Goal: Task Accomplishment & Management: Manage account settings

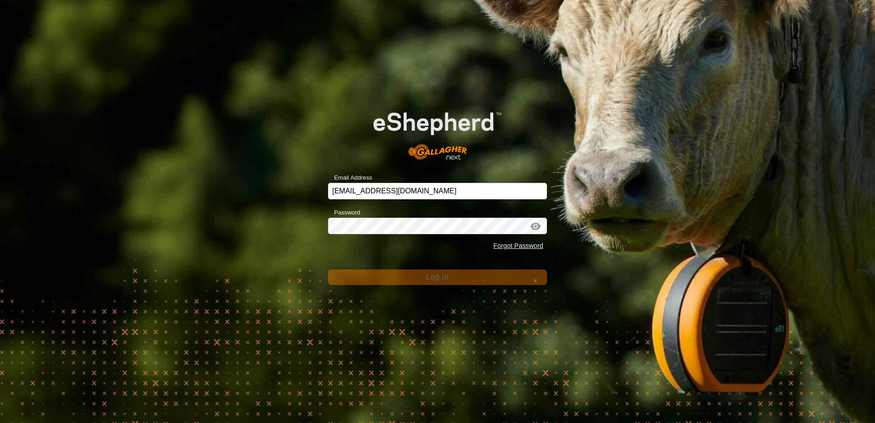
click at [189, 162] on div "Email Address scottb.piopio@gmail.com Password Forgot Password Log In" at bounding box center [437, 211] width 875 height 423
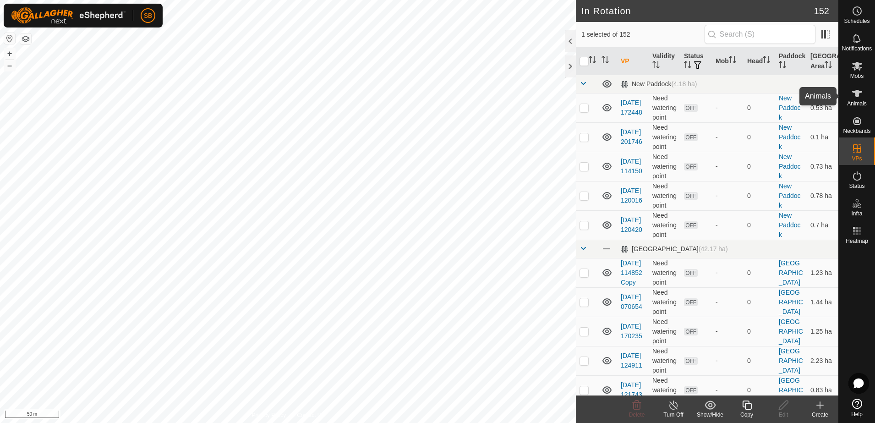
click at [860, 95] on icon at bounding box center [857, 93] width 11 height 11
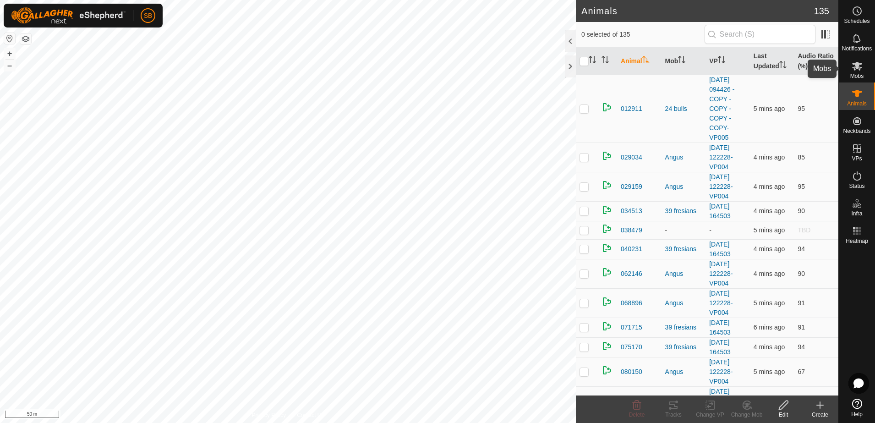
click at [858, 73] on span "Mobs" at bounding box center [857, 76] width 13 height 6
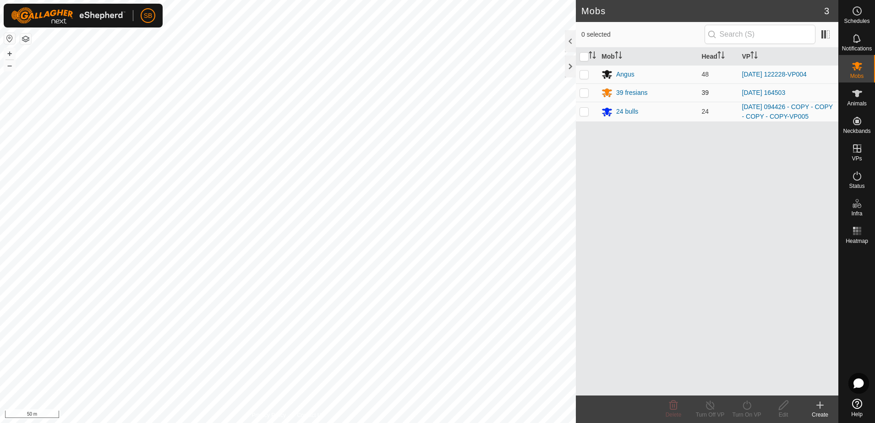
click at [588, 92] on p-checkbox at bounding box center [584, 92] width 9 height 7
checkbox input "true"
click at [749, 407] on icon at bounding box center [747, 405] width 11 height 11
click at [743, 380] on link "Now" at bounding box center [774, 385] width 91 height 18
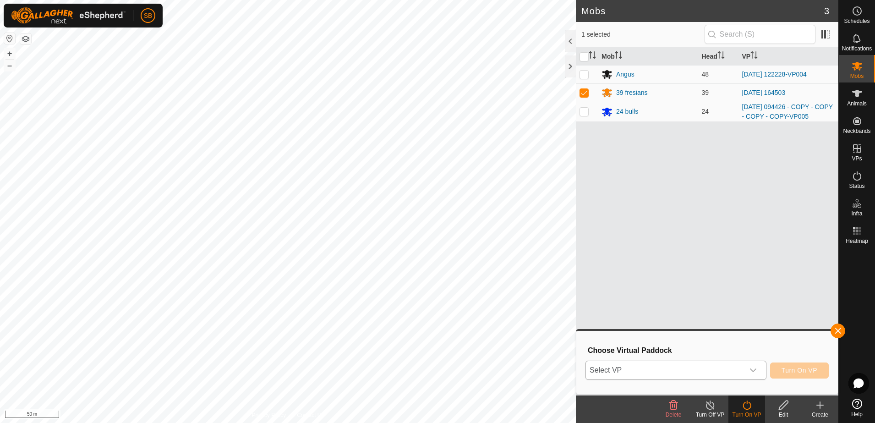
click at [749, 373] on div "dropdown trigger" at bounding box center [753, 370] width 18 height 18
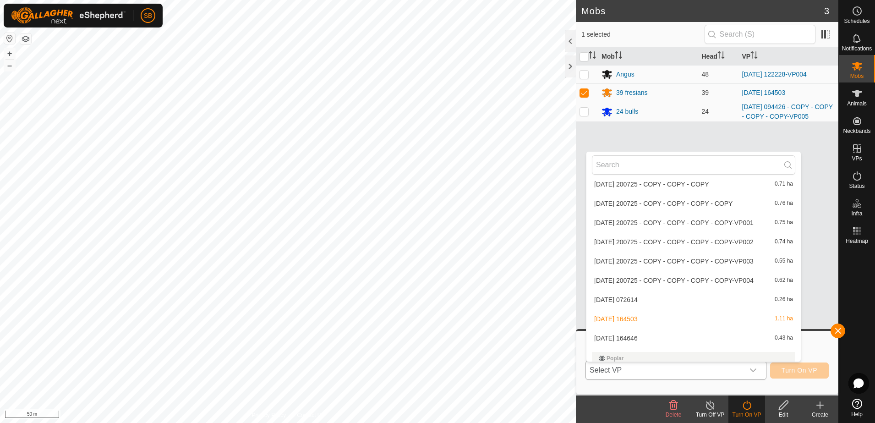
scroll to position [2213, 0]
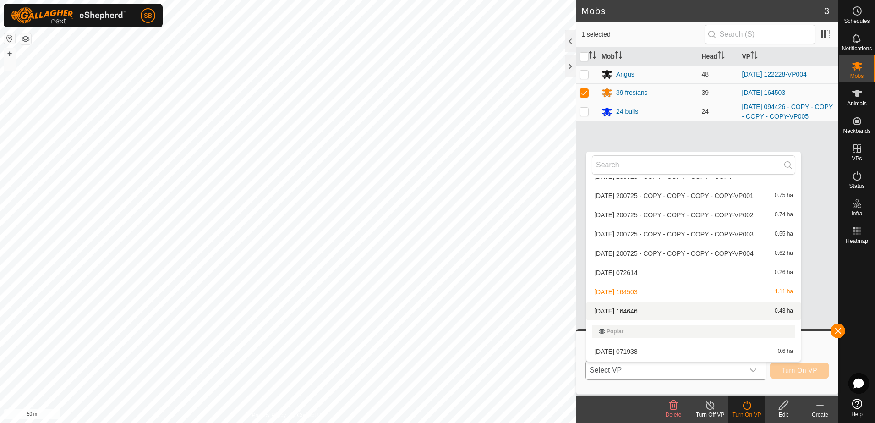
click at [658, 311] on li "[DATE] 164646 0.43 ha" at bounding box center [694, 311] width 215 height 18
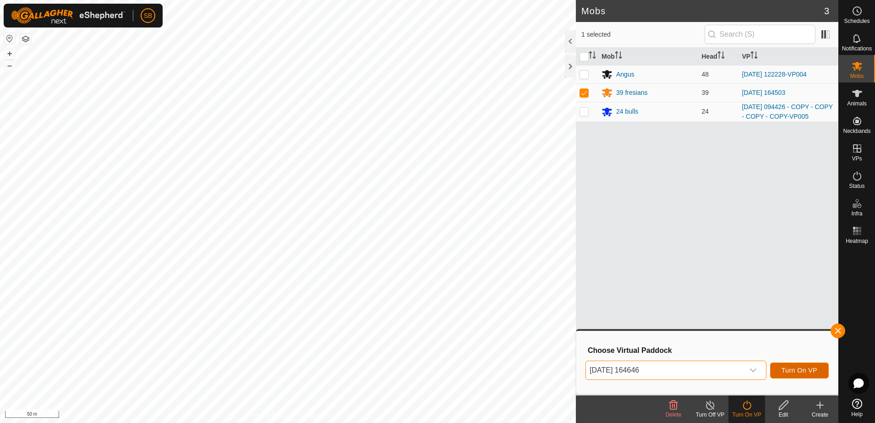
click at [787, 371] on span "Turn On VP" at bounding box center [800, 370] width 36 height 7
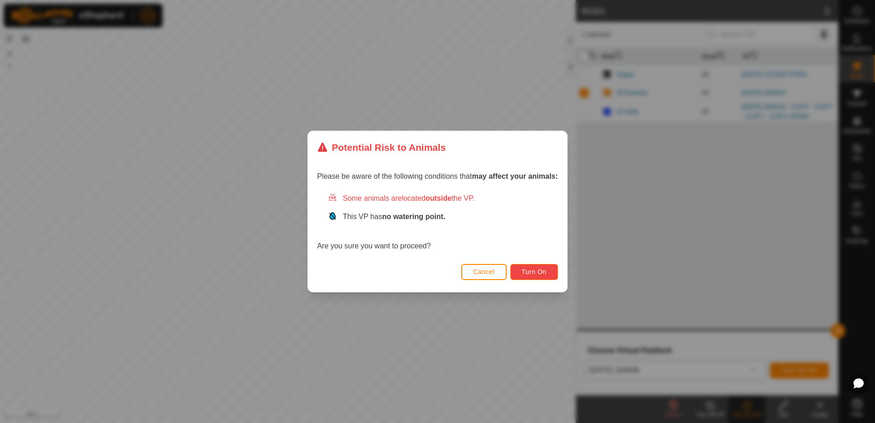
click at [530, 274] on span "Turn On" at bounding box center [534, 271] width 25 height 7
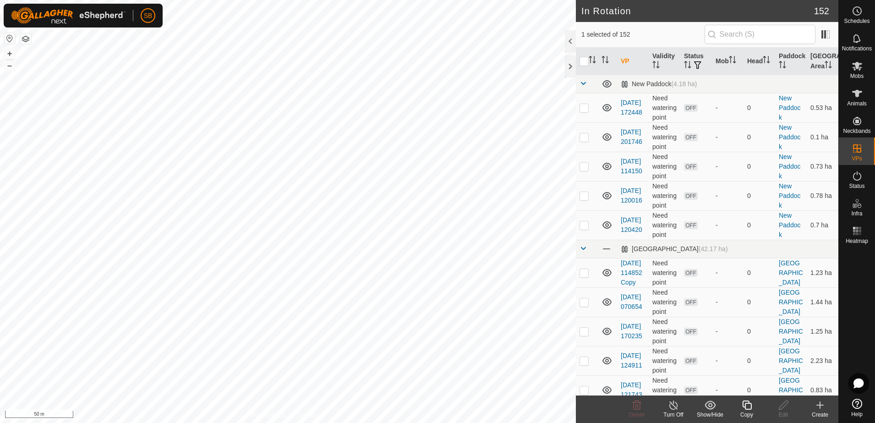
click at [748, 410] on icon at bounding box center [747, 405] width 11 height 11
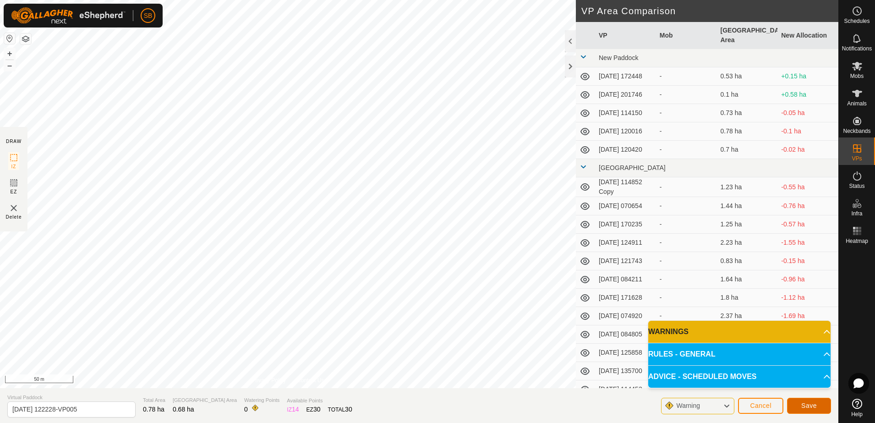
click at [813, 404] on span "Save" at bounding box center [810, 405] width 16 height 7
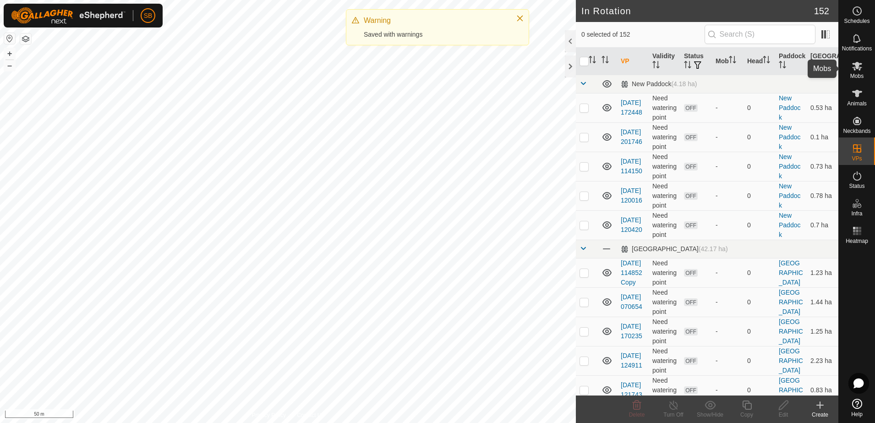
drag, startPoint x: 857, startPoint y: 68, endPoint x: 853, endPoint y: 76, distance: 8.8
click at [858, 68] on icon at bounding box center [858, 66] width 10 height 9
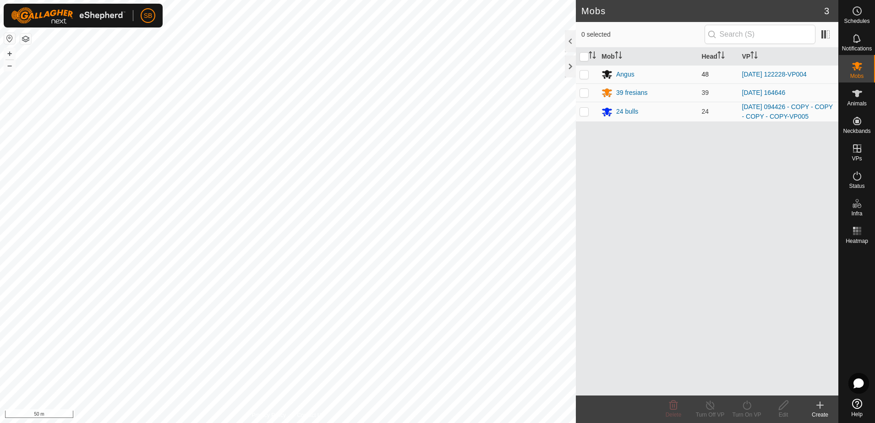
click at [583, 72] on p-checkbox at bounding box center [584, 74] width 9 height 7
checkbox input "true"
click at [747, 408] on icon at bounding box center [747, 405] width 11 height 11
click at [748, 367] on link "Later" at bounding box center [774, 366] width 91 height 18
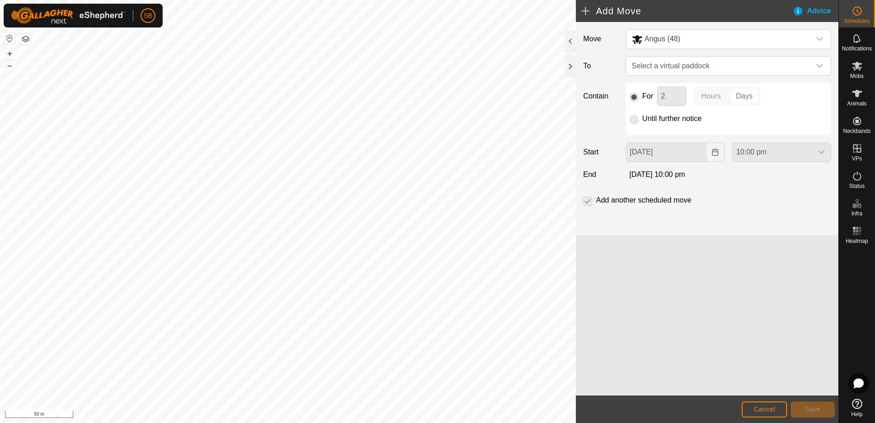
click at [638, 119] on p-radiobutton at bounding box center [634, 118] width 9 height 11
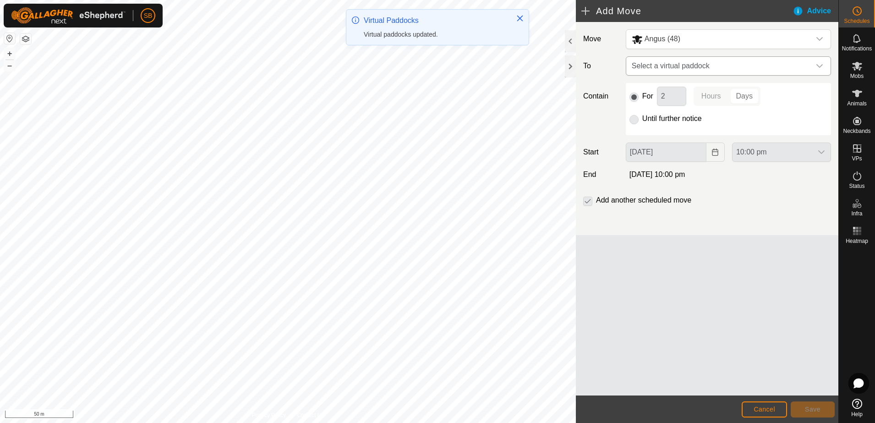
click at [809, 72] on span "Select a virtual paddock" at bounding box center [719, 66] width 182 height 18
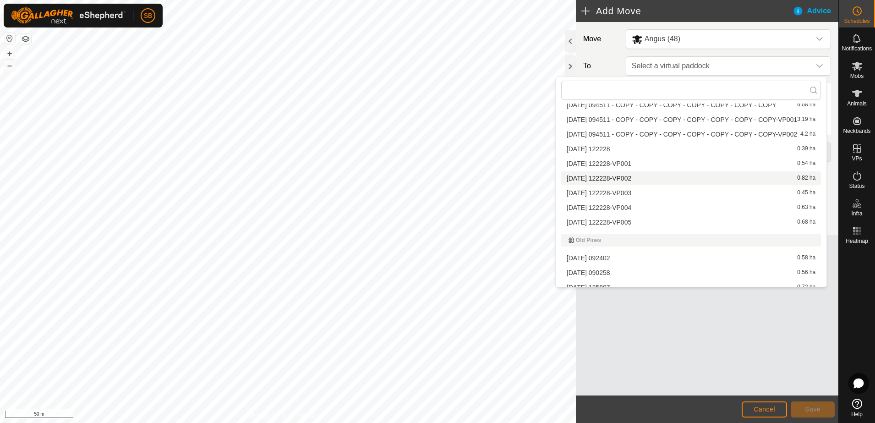
scroll to position [1260, 0]
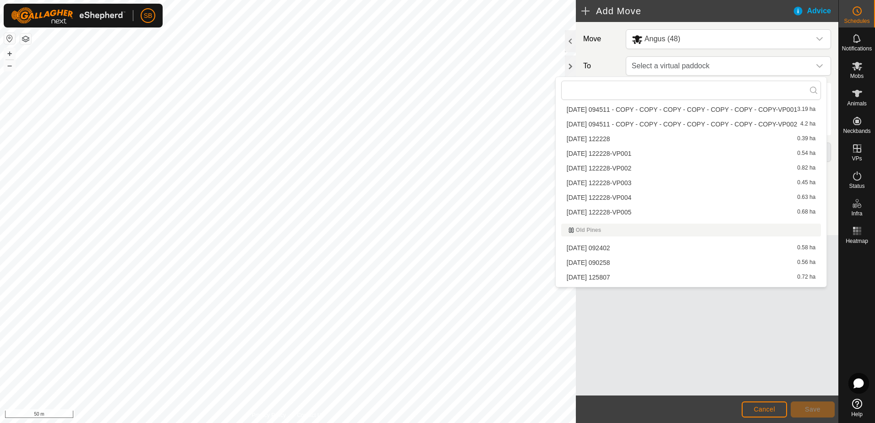
click at [643, 211] on li "[DATE] 122228-VP005 0.68 ha" at bounding box center [691, 212] width 260 height 14
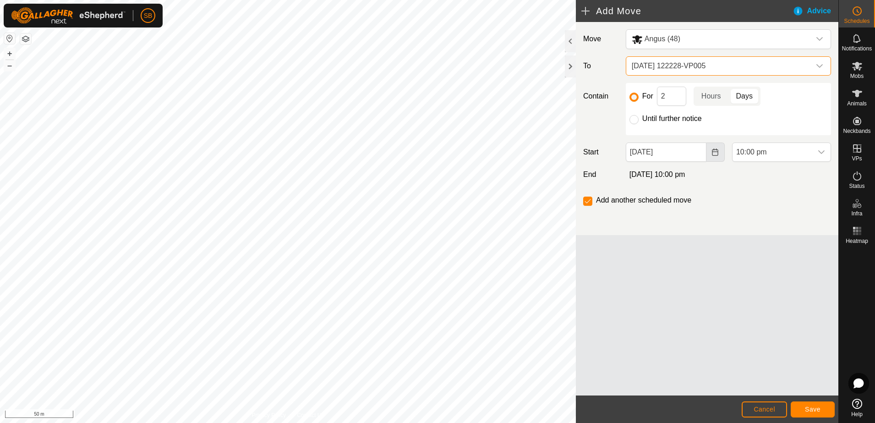
click at [712, 152] on icon "Choose Date" at bounding box center [715, 152] width 7 height 7
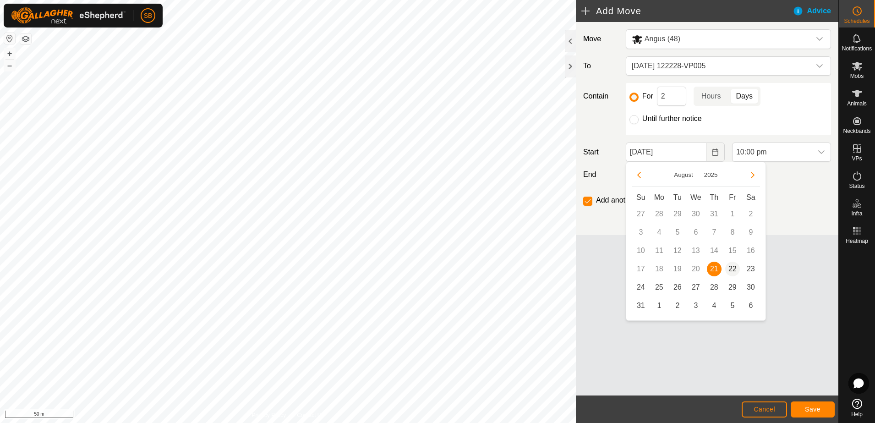
click at [731, 270] on span "22" at bounding box center [733, 269] width 15 height 15
type input "[DATE]"
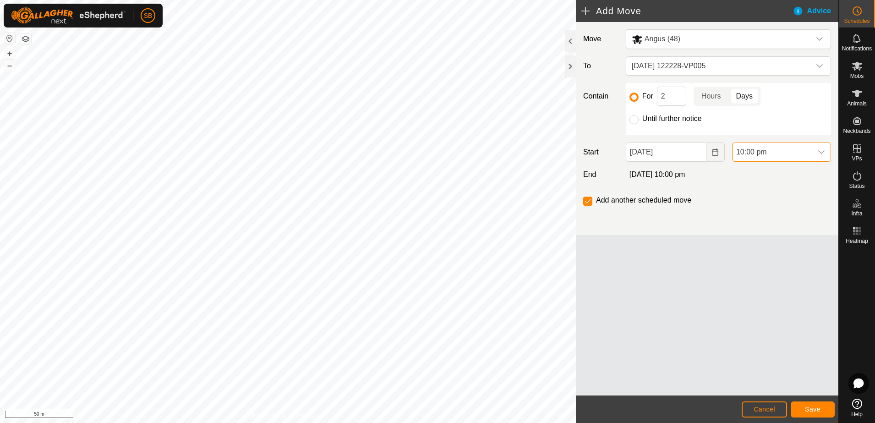
click at [805, 157] on span "10:00 pm" at bounding box center [773, 152] width 80 height 18
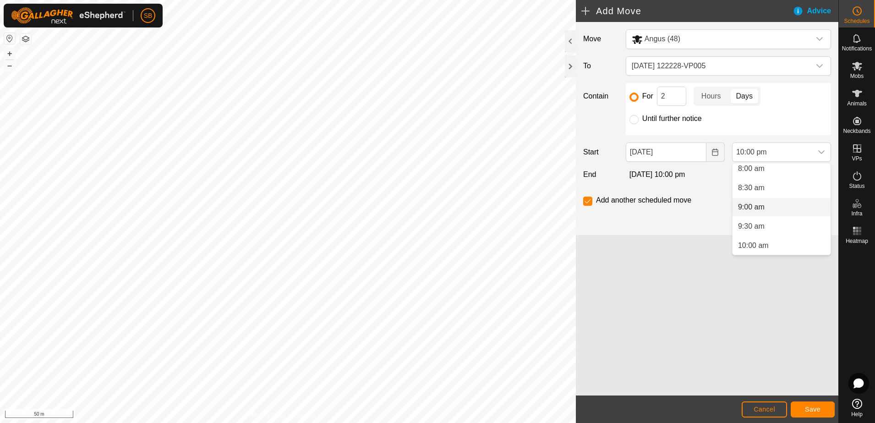
click at [770, 212] on li "9:00 am" at bounding box center [782, 207] width 98 height 18
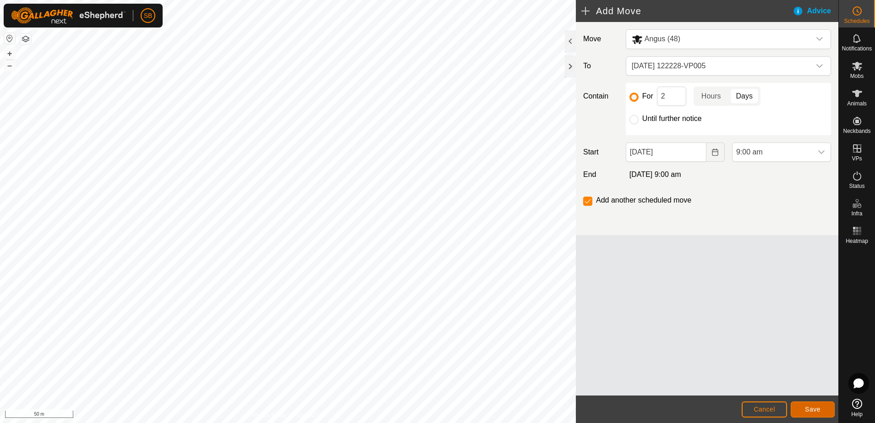
click at [817, 410] on span "Save" at bounding box center [813, 409] width 16 height 7
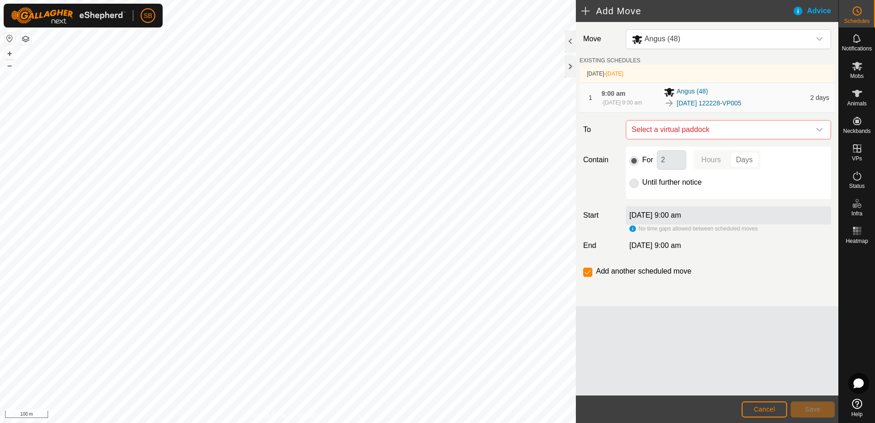
click at [0, 174] on html "SB Schedules Notifications Mobs Animals Neckbands VPs Status Infra Heatmap Help…" at bounding box center [437, 211] width 875 height 423
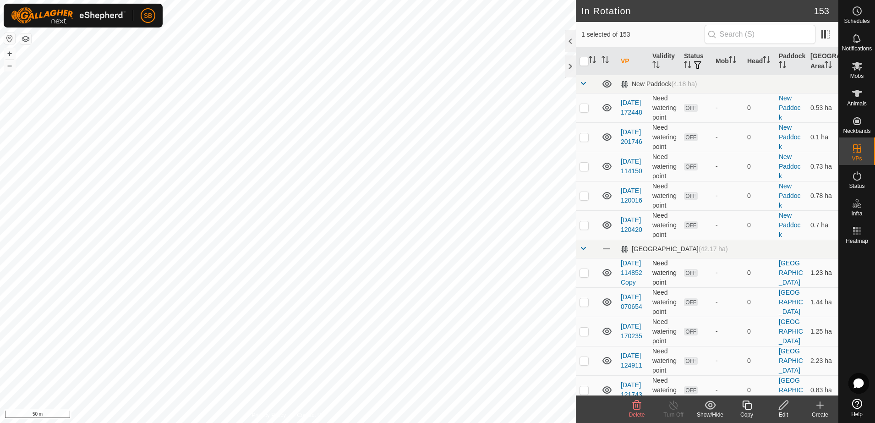
checkbox input "false"
checkbox input "true"
checkbox input "false"
checkbox input "true"
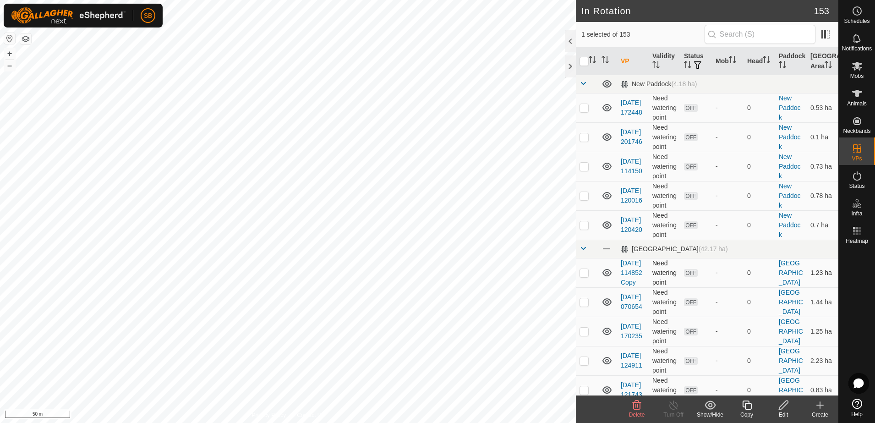
checkbox input "false"
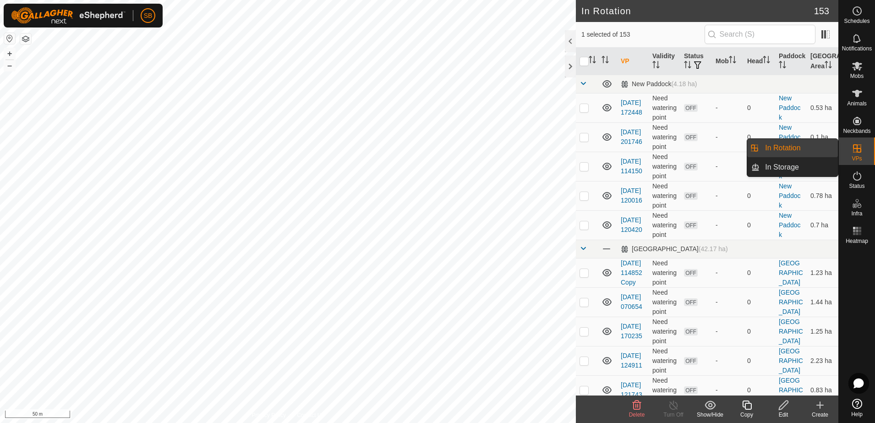
click at [856, 148] on icon at bounding box center [857, 148] width 8 height 8
click at [801, 152] on link "In Rotation" at bounding box center [799, 148] width 78 height 18
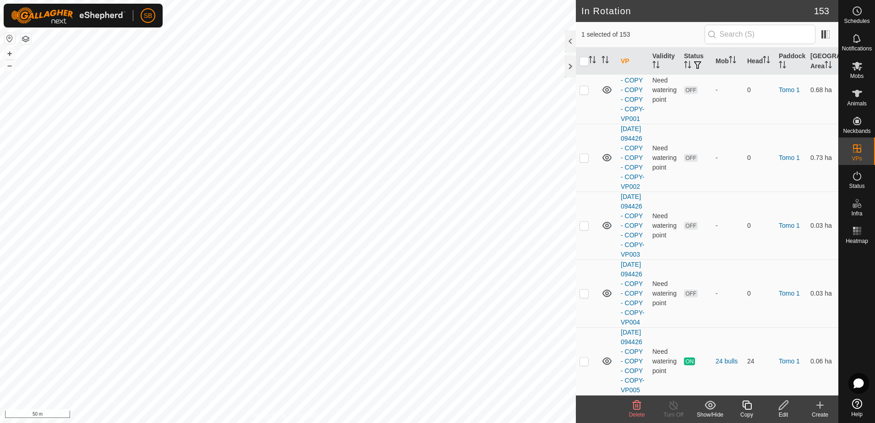
scroll to position [5432, 0]
click at [583, 358] on p-checkbox at bounding box center [584, 361] width 9 height 7
checkbox input "true"
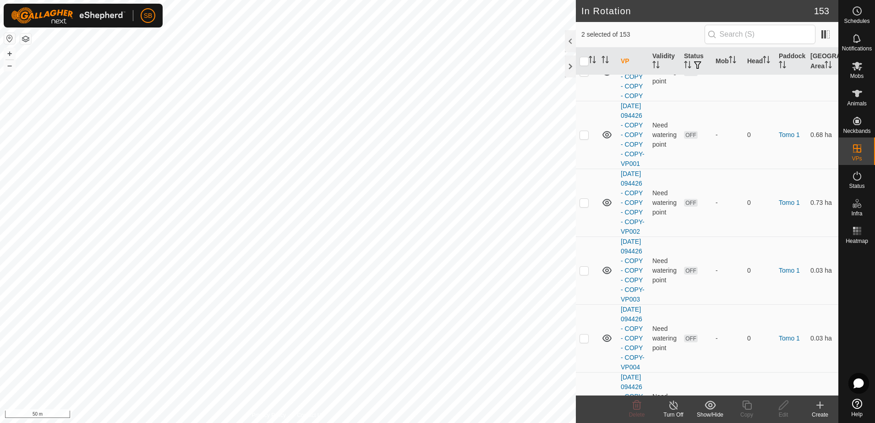
checkbox input "false"
click at [751, 404] on icon at bounding box center [747, 405] width 11 height 11
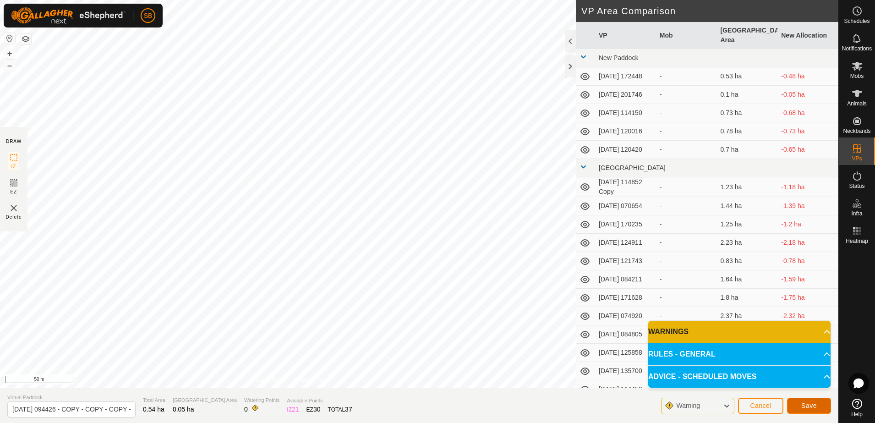
click at [816, 403] on span "Save" at bounding box center [810, 405] width 16 height 7
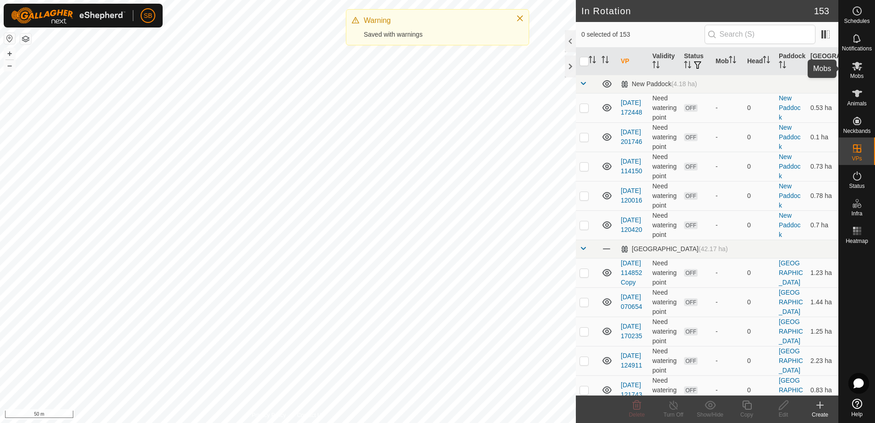
click at [854, 70] on icon at bounding box center [858, 66] width 10 height 9
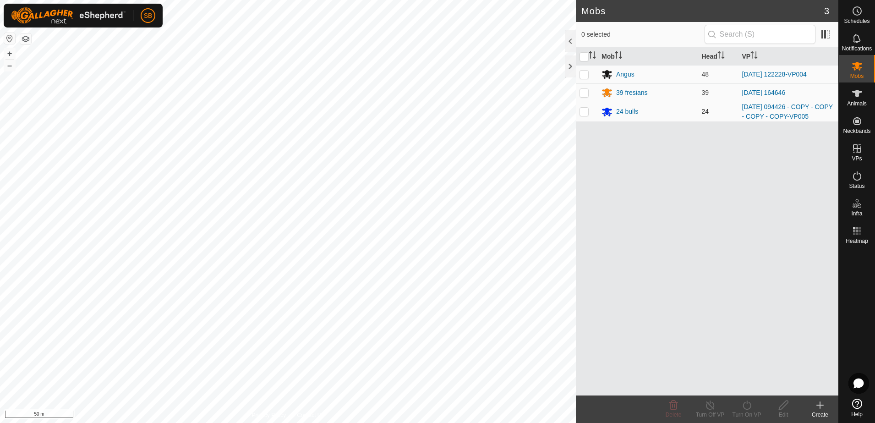
click at [581, 110] on p-checkbox at bounding box center [584, 111] width 9 height 7
checkbox input "true"
click at [750, 406] on icon at bounding box center [747, 405] width 11 height 11
click at [752, 368] on link "Later" at bounding box center [774, 366] width 91 height 18
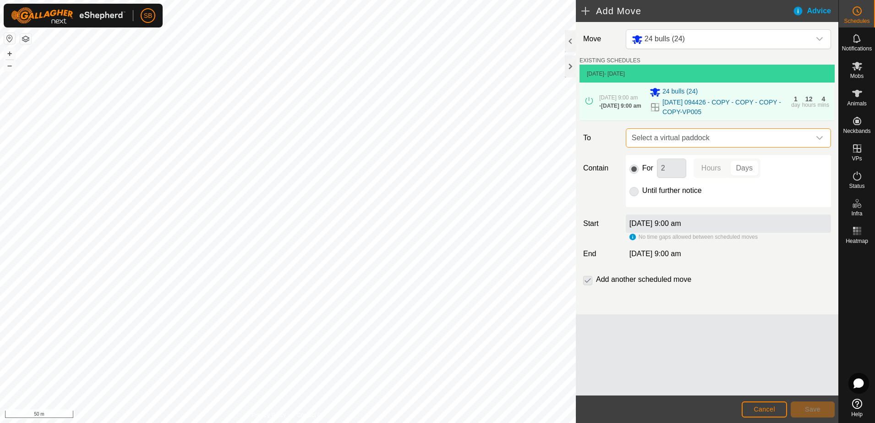
click at [799, 146] on span "Select a virtual paddock" at bounding box center [719, 138] width 182 height 18
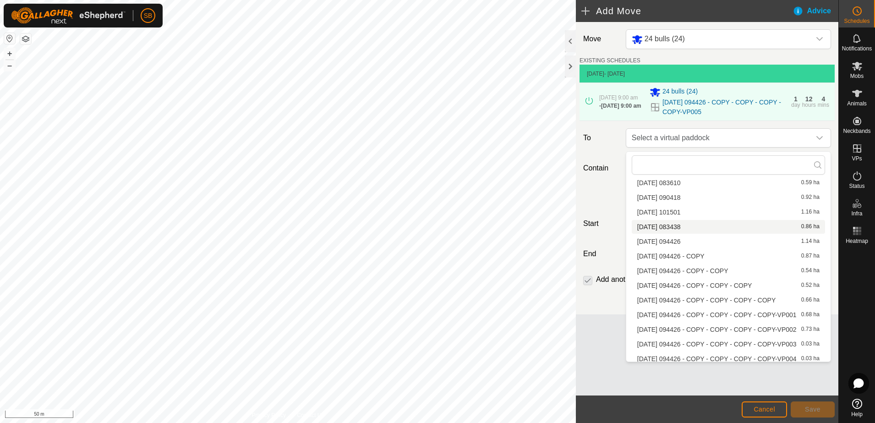
scroll to position [101, 0]
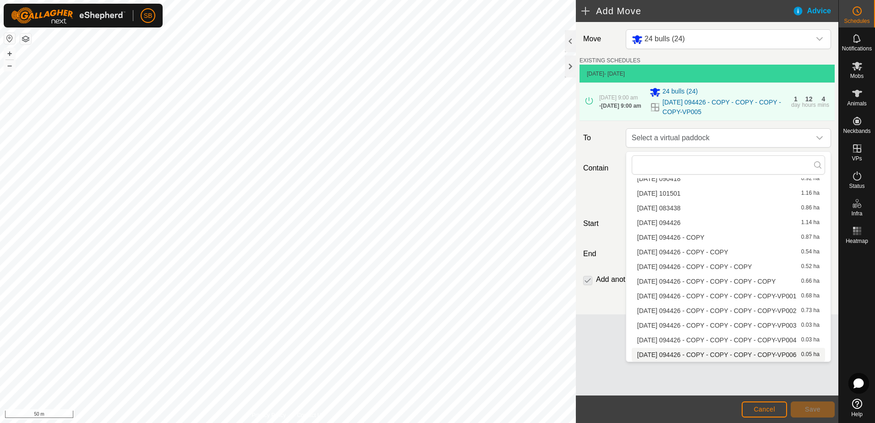
click at [697, 354] on li "[DATE] 094426 - COPY - COPY - COPY - COPY-VP006 0.05 ha" at bounding box center [728, 355] width 193 height 14
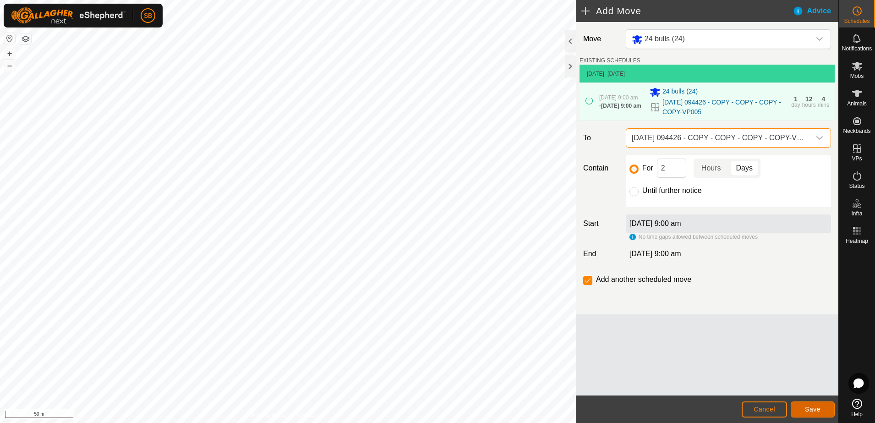
click at [809, 411] on span "Save" at bounding box center [813, 409] width 16 height 7
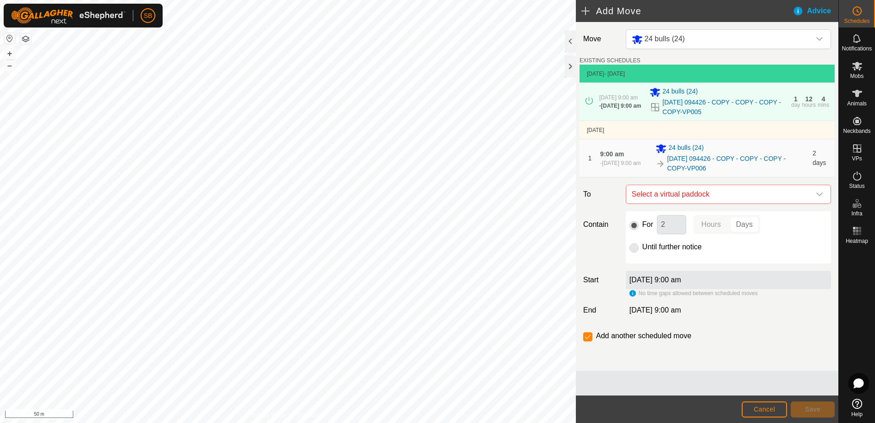
click at [638, 251] on p-radiobutton at bounding box center [634, 247] width 9 height 11
click at [637, 252] on p-radiobutton at bounding box center [634, 247] width 9 height 11
click at [634, 249] on p-radiobutton at bounding box center [634, 247] width 9 height 11
click at [635, 250] on p-radiobutton at bounding box center [634, 247] width 9 height 11
click at [726, 105] on link "[DATE] 094426 - COPY - COPY - COPY - COPY-VP005" at bounding box center [724, 107] width 123 height 19
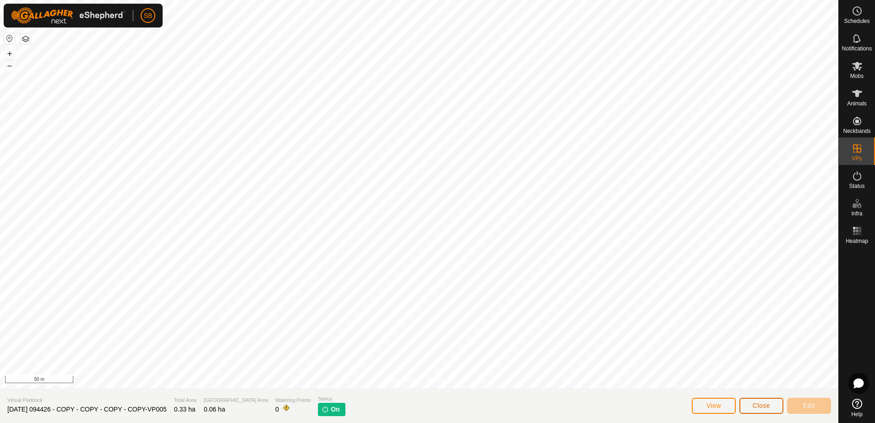
click at [754, 404] on span "Close" at bounding box center [761, 405] width 17 height 7
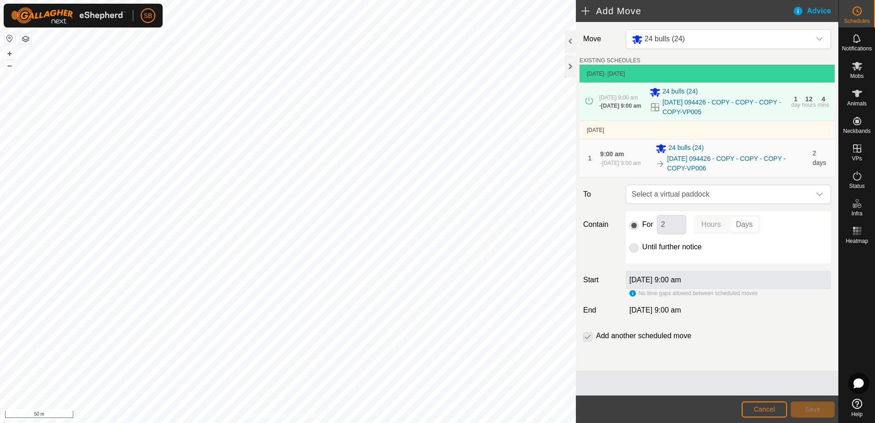
click at [637, 252] on p-radiobutton at bounding box center [634, 247] width 9 height 11
click at [738, 164] on link "[DATE] 094426 - COPY - COPY - COPY - COPY-VP006" at bounding box center [737, 163] width 140 height 19
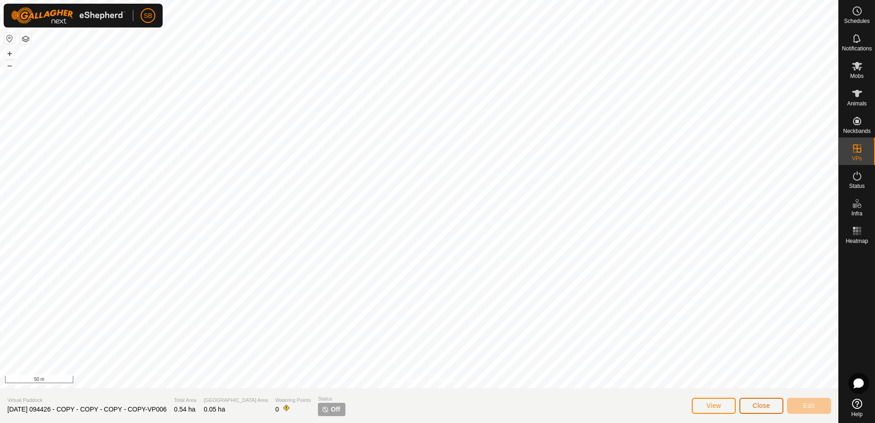
click at [765, 408] on span "Close" at bounding box center [761, 405] width 17 height 7
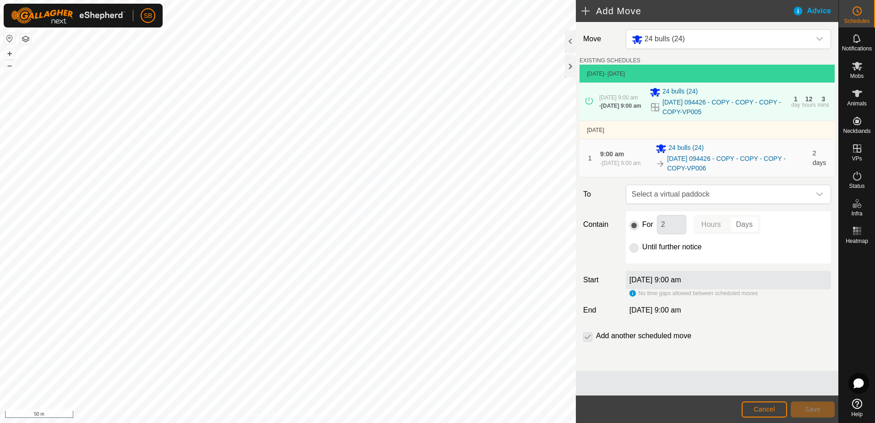
click at [622, 110] on div "- [DATE] 9:00 am" at bounding box center [621, 106] width 42 height 8
click at [591, 103] on icon at bounding box center [589, 100] width 7 height 7
click at [648, 113] on div "[DATE] 9:00 am - [DATE] 9:00 am 24 bulls [PHONE_NUMBER][DATE] 094426 - COPY - C…" at bounding box center [707, 102] width 248 height 38
click at [685, 92] on span "24 bulls (24)" at bounding box center [680, 92] width 35 height 11
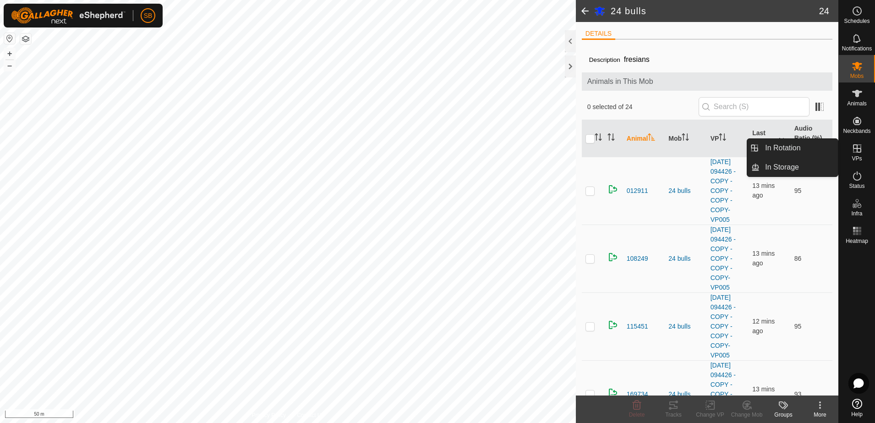
click at [863, 147] on es-virtualpaddocks-svg-icon at bounding box center [857, 148] width 17 height 15
click at [821, 147] on link "In Rotation" at bounding box center [799, 148] width 78 height 18
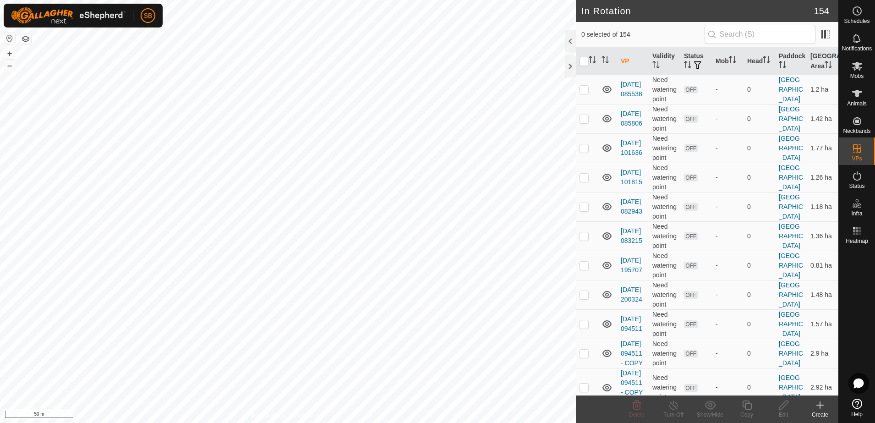
scroll to position [5509, 0]
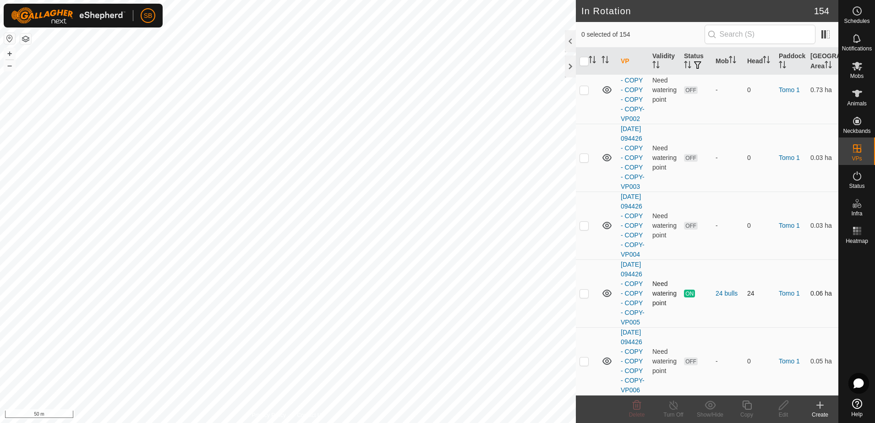
click at [587, 290] on p-checkbox at bounding box center [584, 293] width 9 height 7
checkbox input "true"
click at [630, 279] on td "[DATE] 094426 - COPY - COPY - COPY - COPY-VP005" at bounding box center [633, 293] width 32 height 68
click at [634, 281] on link "[DATE] 094426 - COPY - COPY - COPY - COPY-VP005" at bounding box center [633, 293] width 24 height 65
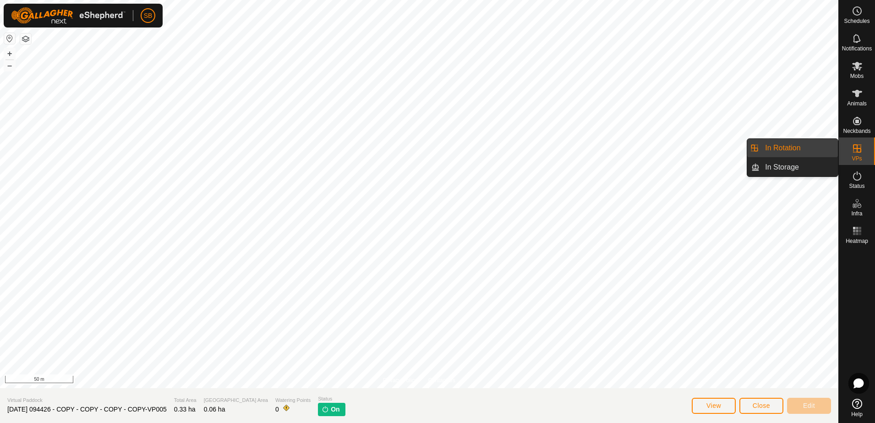
click at [823, 148] on link "In Rotation" at bounding box center [799, 148] width 78 height 18
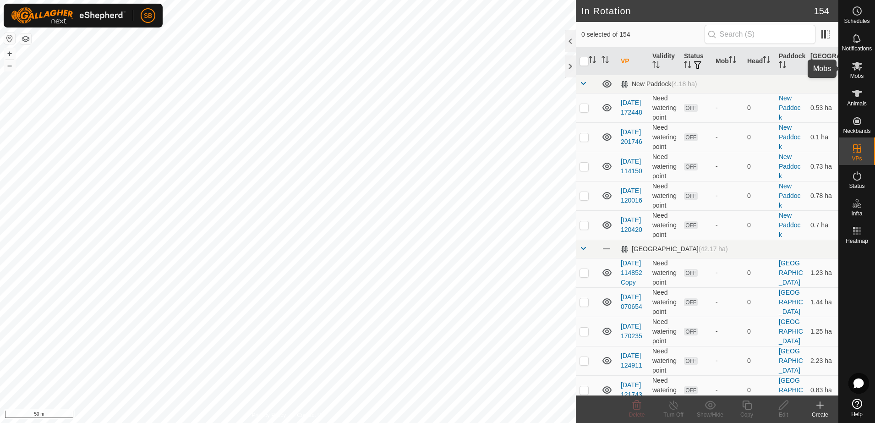
click at [858, 70] on icon at bounding box center [857, 66] width 11 height 11
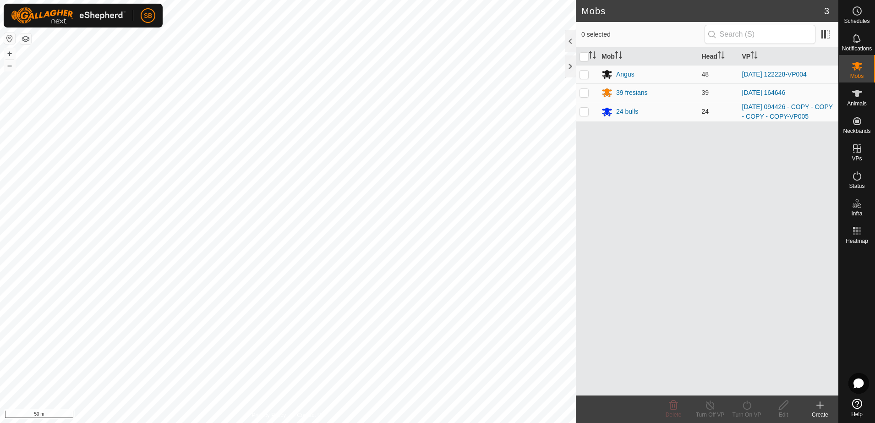
click at [584, 112] on p-checkbox at bounding box center [584, 111] width 9 height 7
checkbox input "true"
click at [780, 410] on icon at bounding box center [783, 405] width 11 height 11
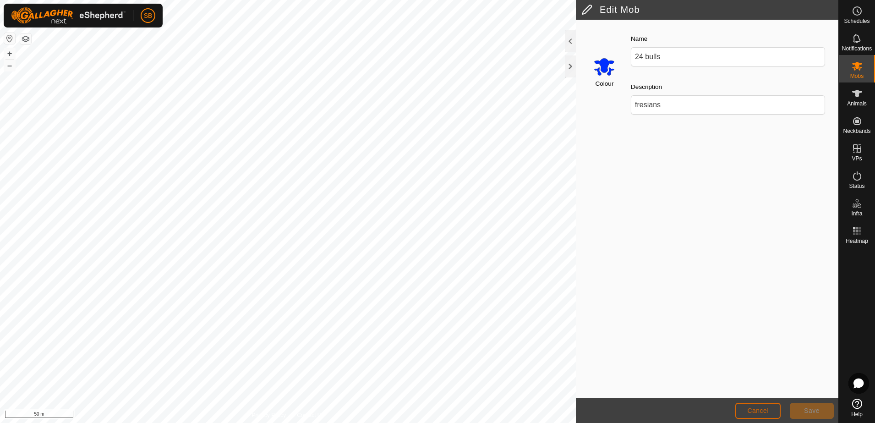
click at [757, 416] on button "Cancel" at bounding box center [758, 411] width 45 height 16
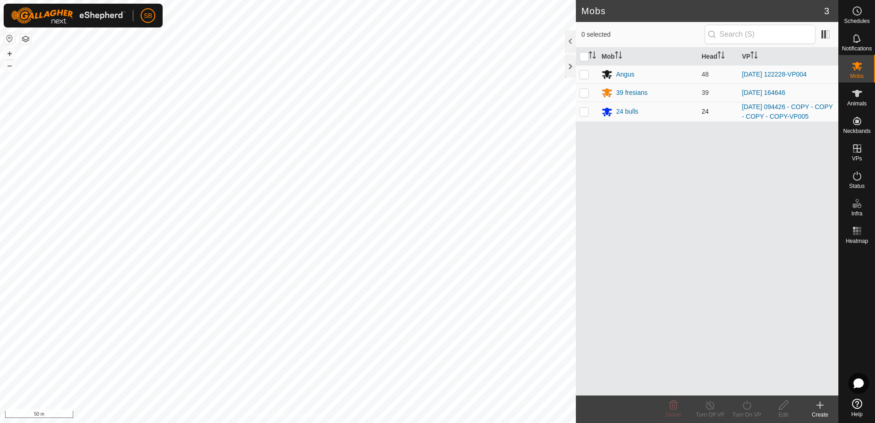
click at [586, 114] on p-checkbox at bounding box center [584, 111] width 9 height 7
checkbox input "true"
click at [745, 410] on icon at bounding box center [747, 405] width 11 height 11
click at [755, 365] on link "Later" at bounding box center [774, 366] width 91 height 18
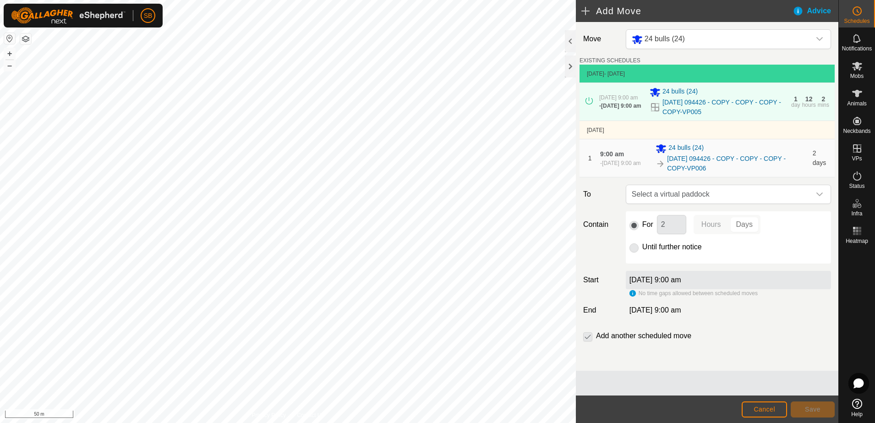
drag, startPoint x: 669, startPoint y: 104, endPoint x: 640, endPoint y: 113, distance: 30.3
click at [640, 110] on div "- [DATE] 9:00 am" at bounding box center [621, 106] width 42 height 8
click at [655, 113] on icon at bounding box center [655, 107] width 11 height 11
click at [652, 109] on icon at bounding box center [655, 107] width 8 height 8
click at [674, 109] on link "[DATE] 094426 - COPY - COPY - COPY - COPY-VP005" at bounding box center [724, 107] width 123 height 19
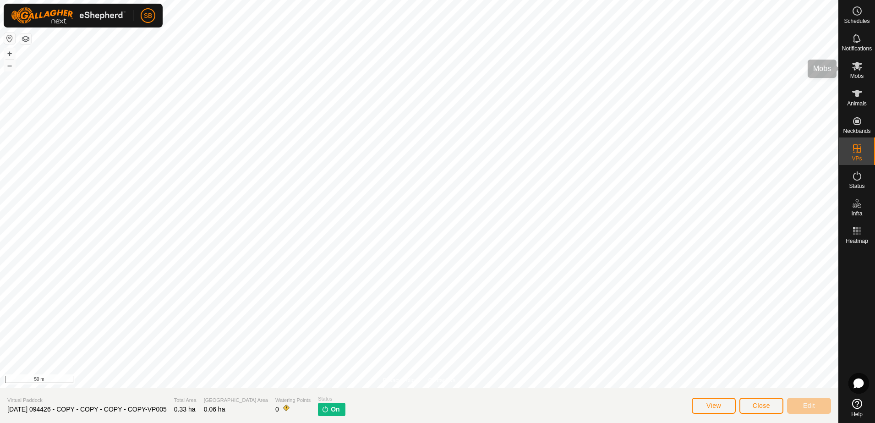
click at [854, 74] on span "Mobs" at bounding box center [857, 76] width 13 height 6
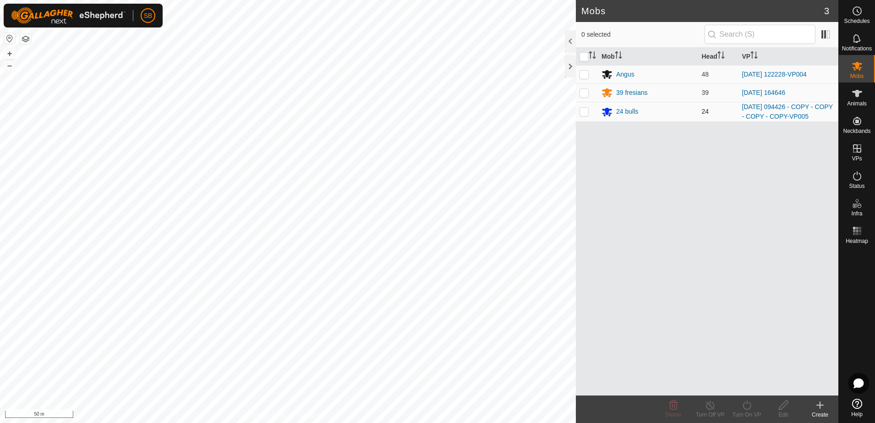
click at [588, 110] on p-checkbox at bounding box center [584, 111] width 9 height 7
checkbox input "true"
click at [710, 408] on icon at bounding box center [710, 405] width 11 height 11
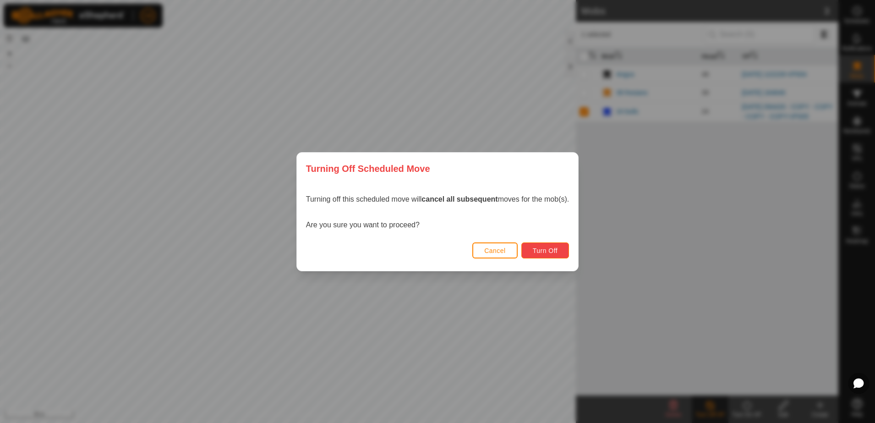
click at [548, 251] on span "Turn Off" at bounding box center [545, 250] width 25 height 7
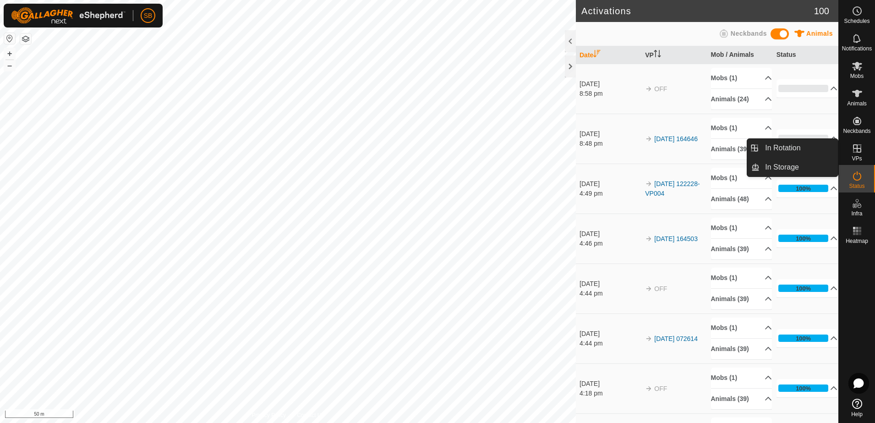
click at [859, 152] on icon at bounding box center [857, 148] width 8 height 8
click at [793, 147] on link "In Rotation" at bounding box center [799, 148] width 78 height 18
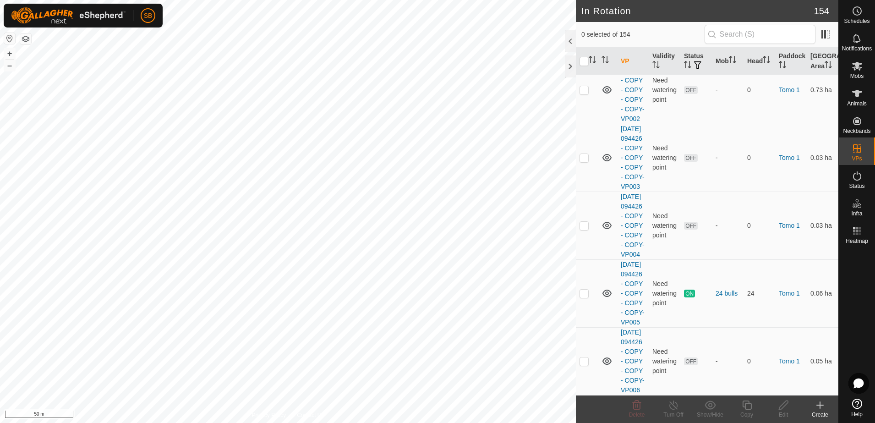
scroll to position [5509, 0]
click at [626, 282] on link "[DATE] 094426 - COPY - COPY - COPY - COPY-VP005" at bounding box center [633, 293] width 24 height 65
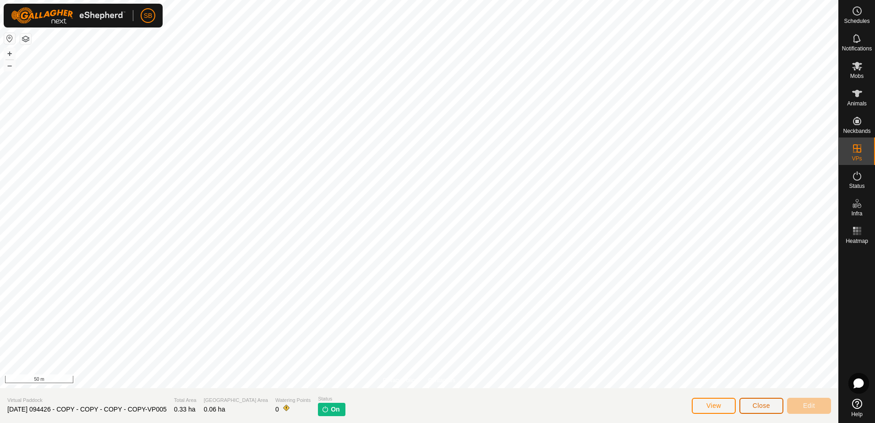
click at [753, 405] on button "Close" at bounding box center [762, 406] width 44 height 16
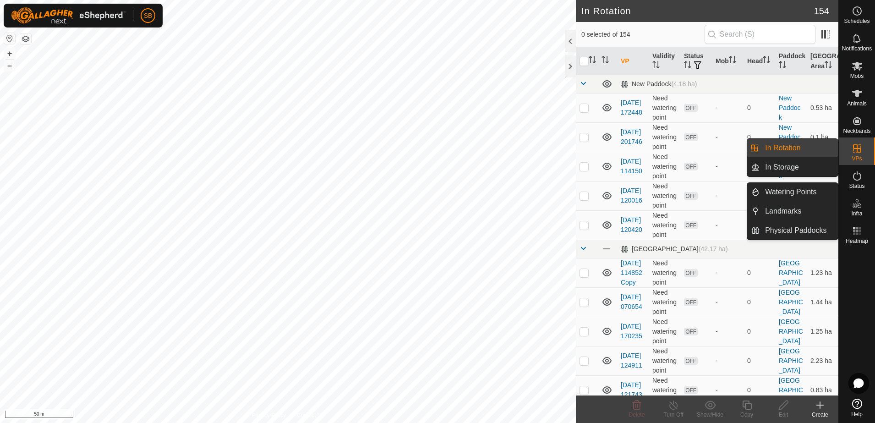
click at [818, 144] on link "In Rotation" at bounding box center [799, 148] width 78 height 18
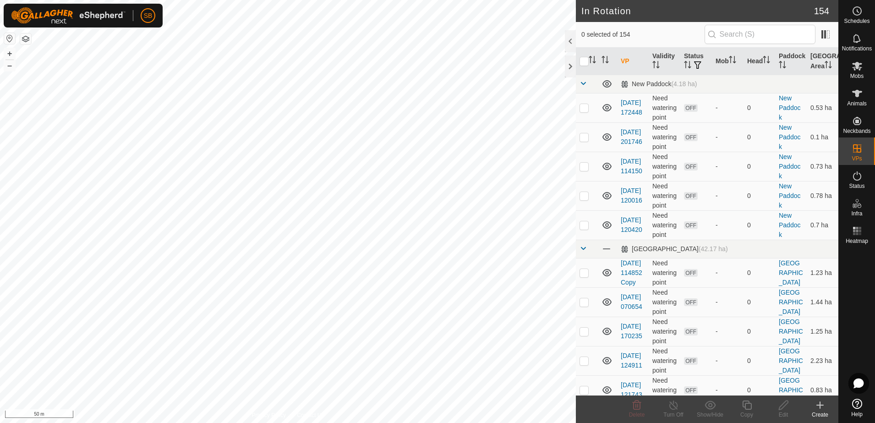
click at [820, 411] on div "Create" at bounding box center [820, 415] width 37 height 8
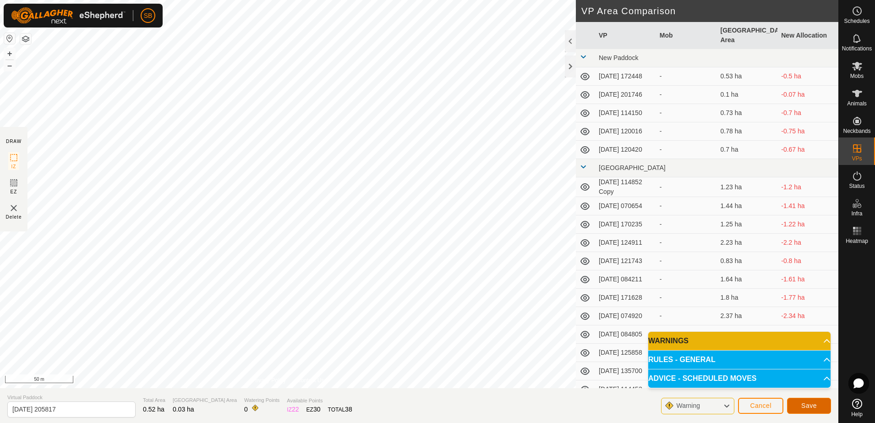
click at [811, 408] on span "Save" at bounding box center [810, 405] width 16 height 7
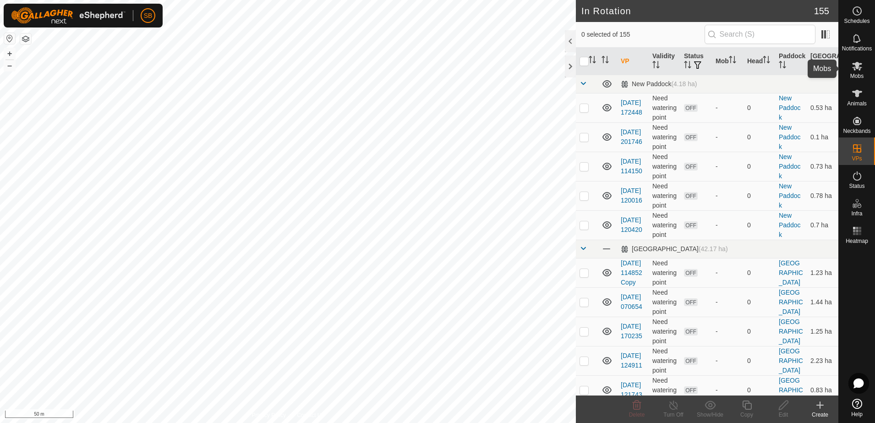
click at [854, 74] on span "Mobs" at bounding box center [857, 76] width 13 height 6
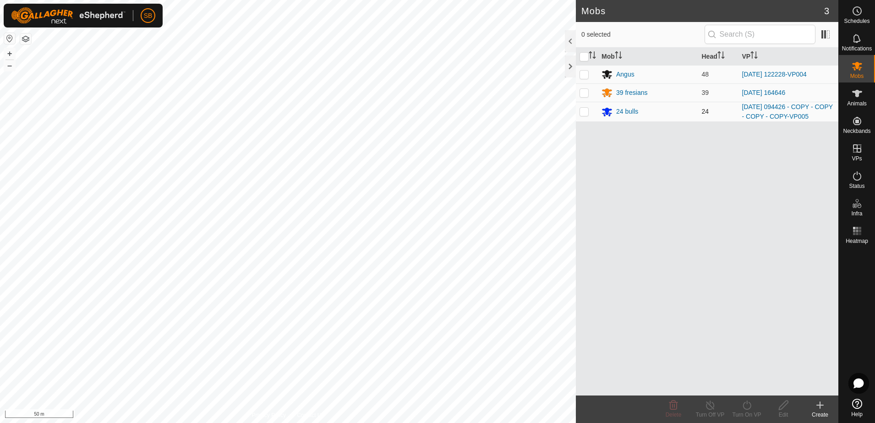
click at [587, 109] on p-checkbox at bounding box center [584, 111] width 9 height 7
checkbox input "true"
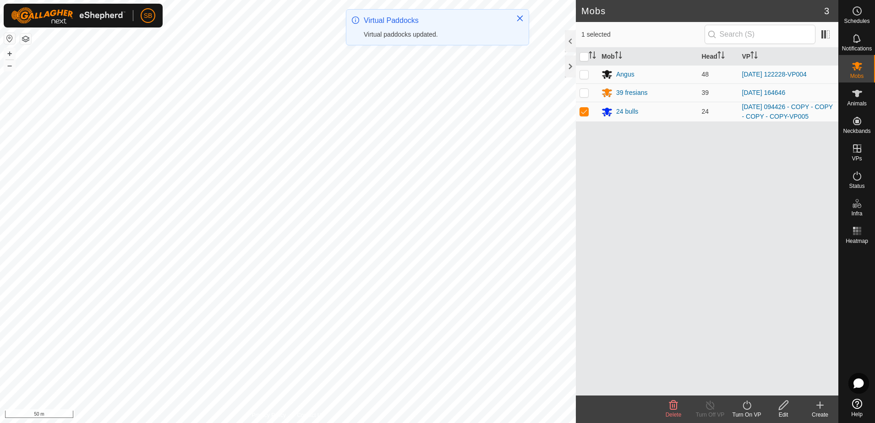
click at [747, 407] on icon at bounding box center [747, 405] width 11 height 11
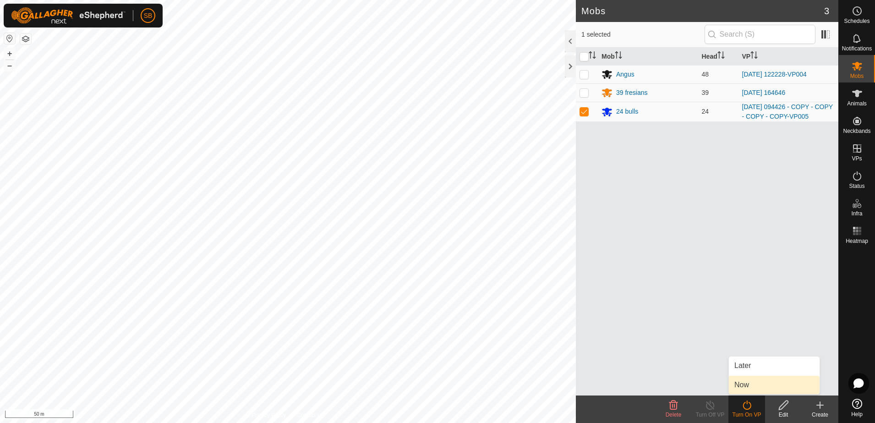
click at [757, 385] on link "Now" at bounding box center [774, 385] width 91 height 18
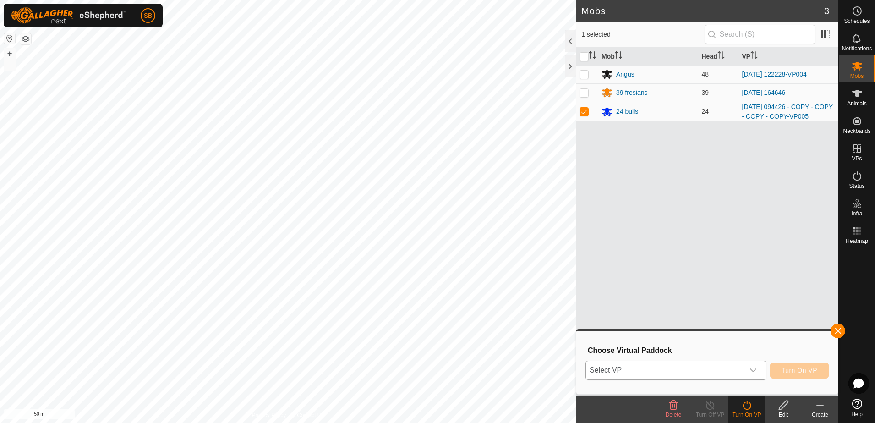
click at [759, 369] on div "dropdown trigger" at bounding box center [753, 370] width 18 height 18
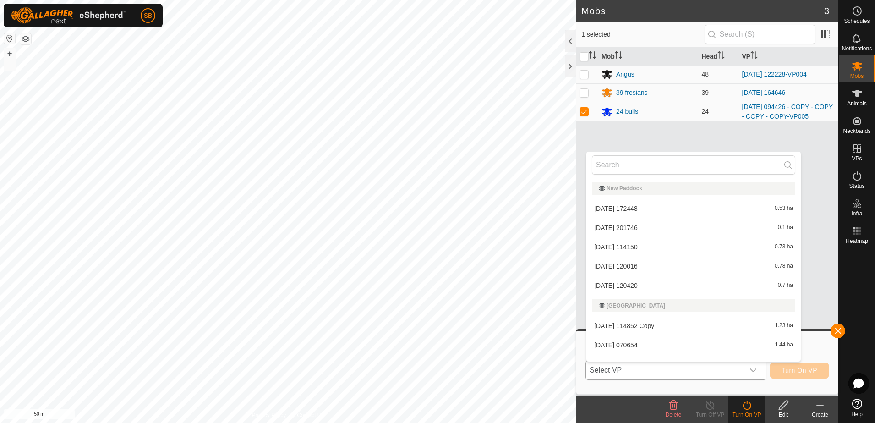
scroll to position [12, 0]
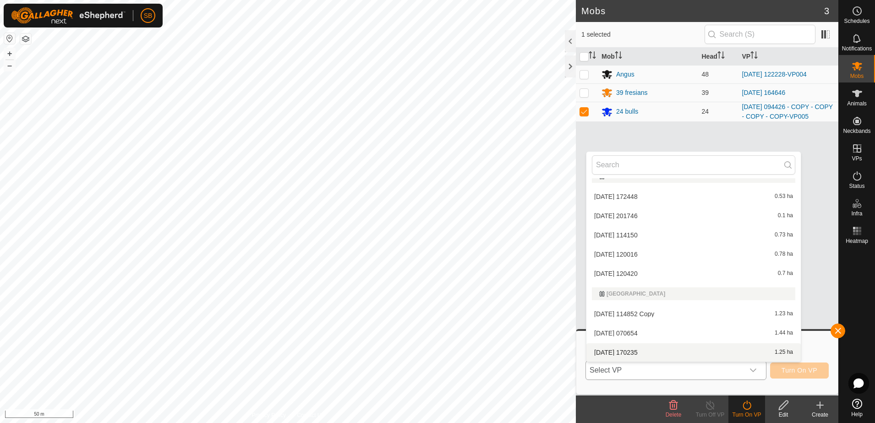
click at [753, 372] on icon "dropdown trigger" at bounding box center [753, 370] width 7 height 7
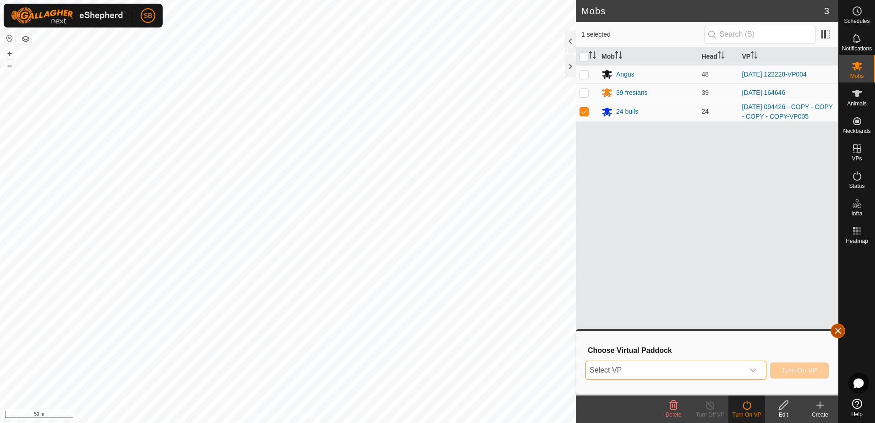
click at [837, 335] on button "button" at bounding box center [838, 331] width 15 height 15
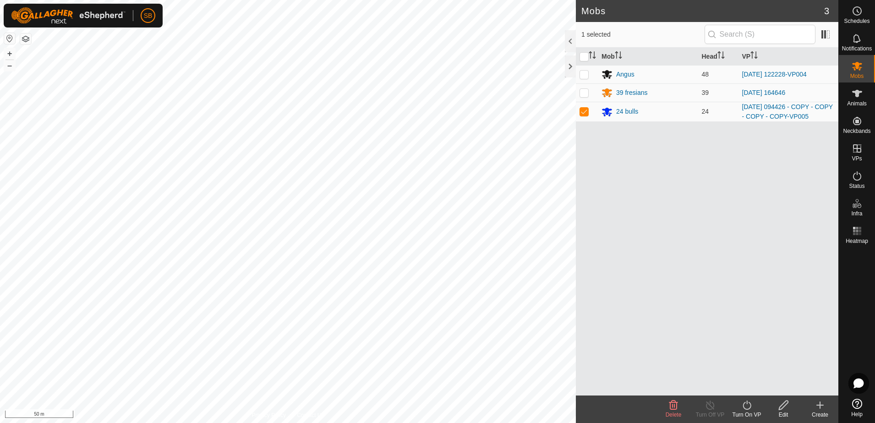
click at [821, 403] on icon at bounding box center [820, 405] width 11 height 11
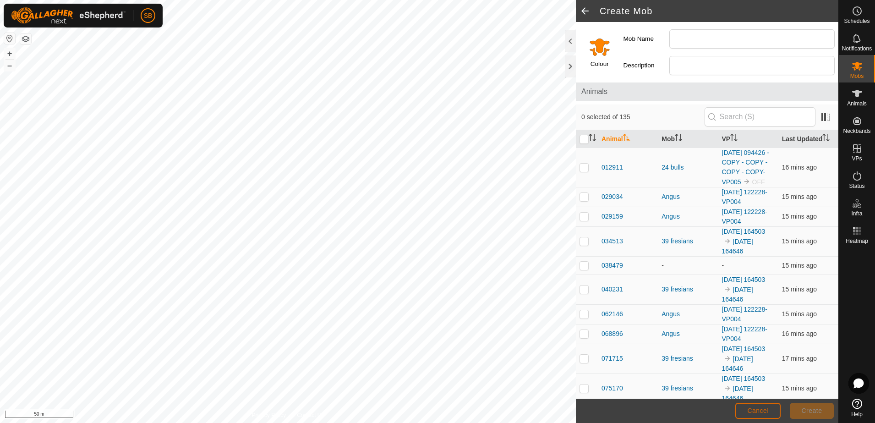
click at [763, 410] on span "Cancel" at bounding box center [759, 410] width 22 height 7
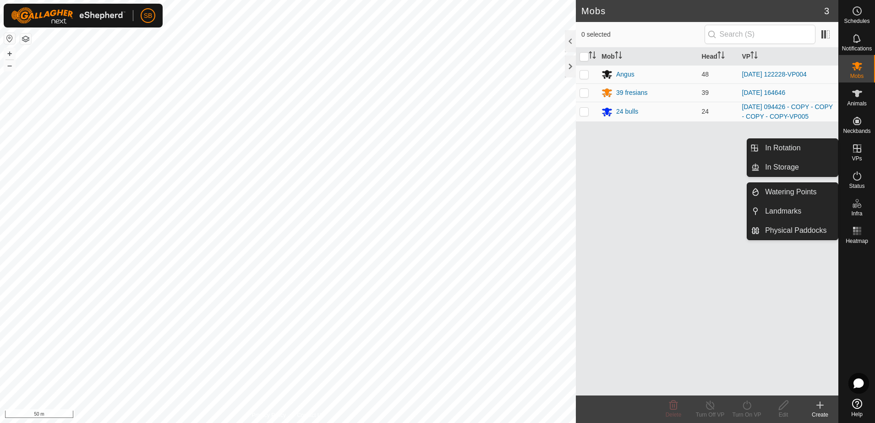
click at [862, 154] on es-virtualpaddocks-svg-icon at bounding box center [857, 148] width 17 height 15
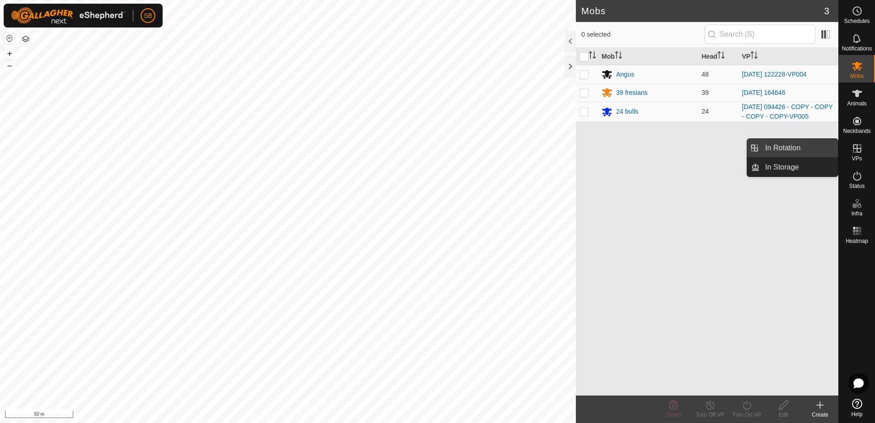
click at [799, 143] on link "In Rotation" at bounding box center [799, 148] width 78 height 18
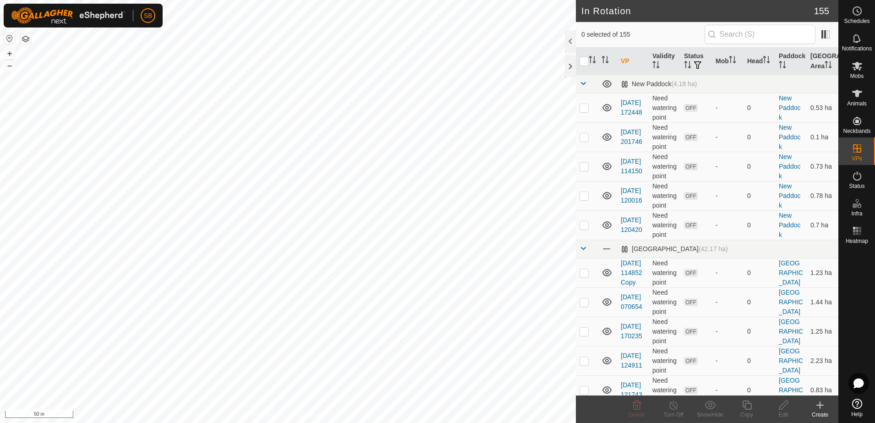
click at [820, 404] on icon at bounding box center [820, 405] width 0 height 6
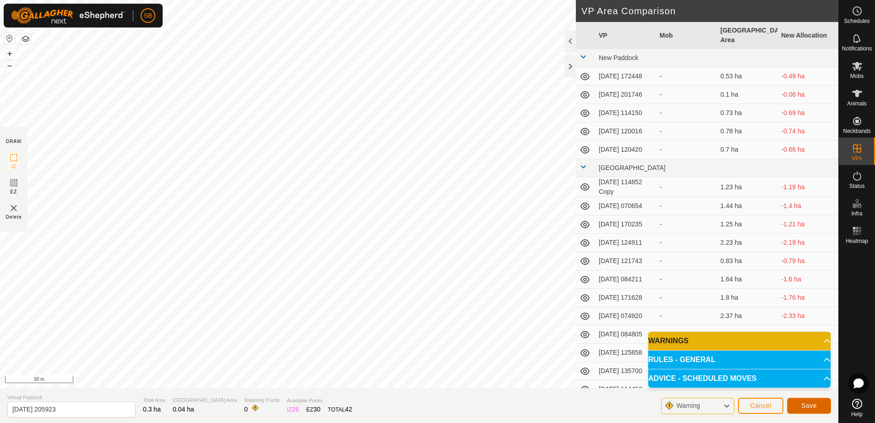
click at [816, 407] on span "Save" at bounding box center [810, 405] width 16 height 7
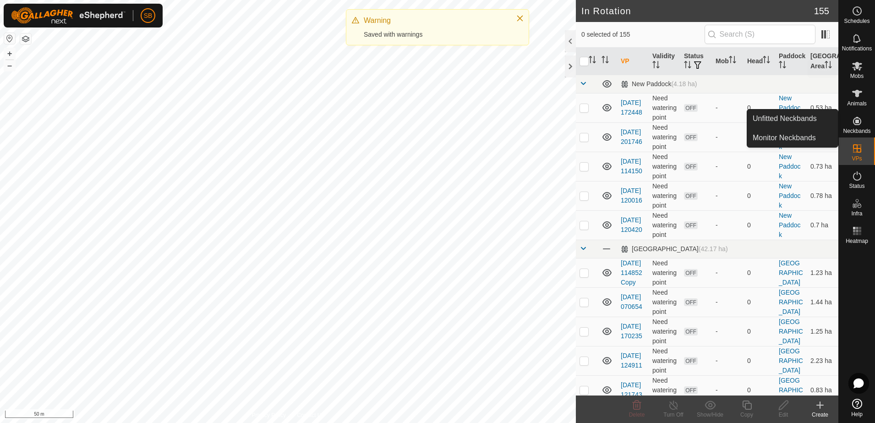
click at [855, 74] on span "Mobs" at bounding box center [857, 76] width 13 height 6
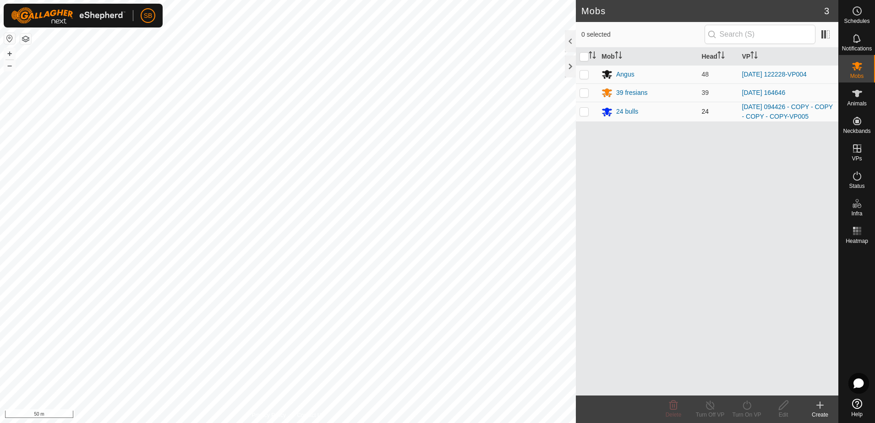
click at [587, 110] on p-checkbox at bounding box center [584, 111] width 9 height 7
click at [752, 404] on icon at bounding box center [747, 405] width 11 height 11
click at [751, 381] on link "Now" at bounding box center [774, 385] width 91 height 18
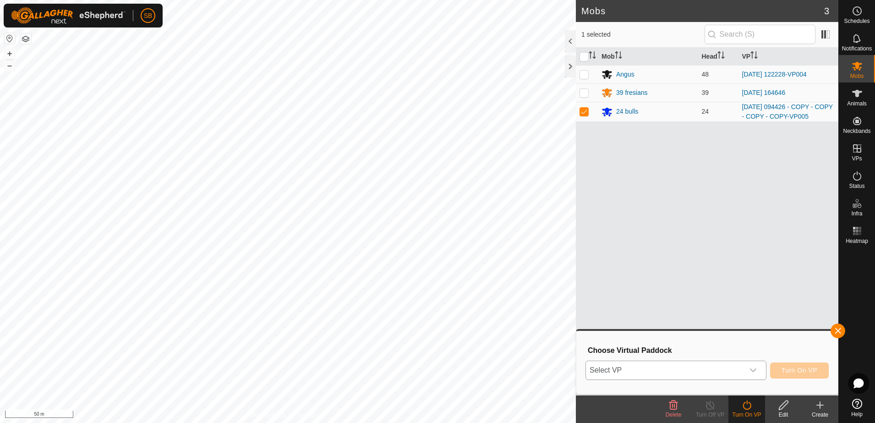
click at [753, 369] on icon "dropdown trigger" at bounding box center [753, 371] width 6 height 4
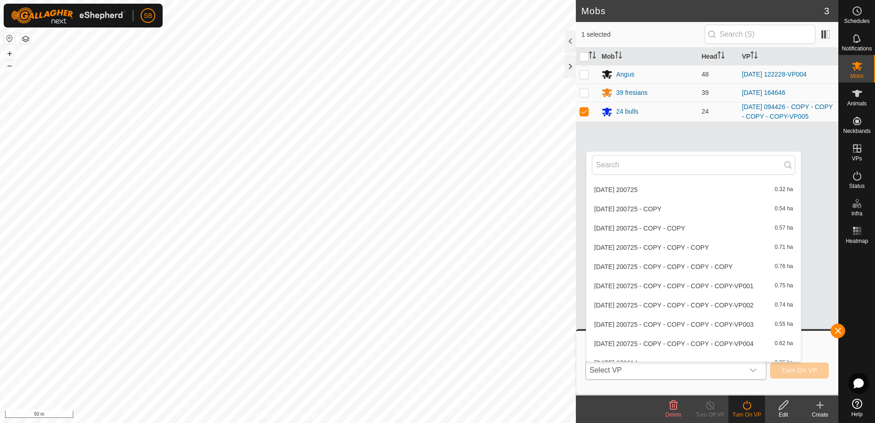
scroll to position [2966, 0]
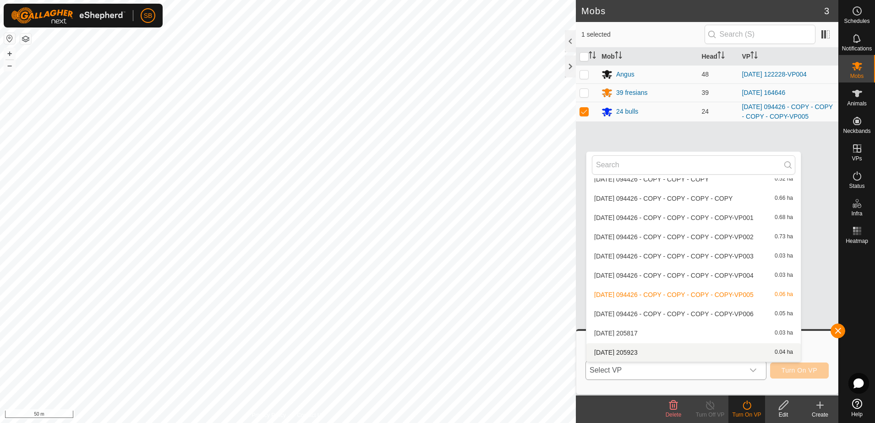
click at [654, 353] on li "[DATE] 205923 0.04 ha" at bounding box center [694, 352] width 215 height 18
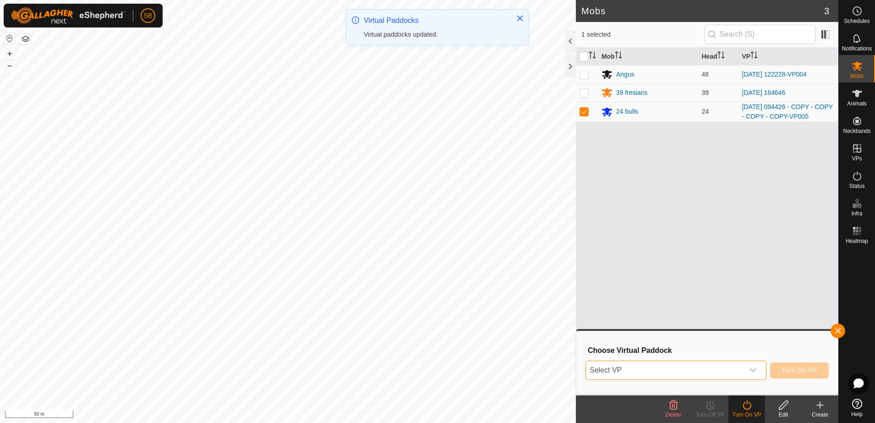
click at [787, 372] on span "Turn On VP" at bounding box center [800, 370] width 36 height 7
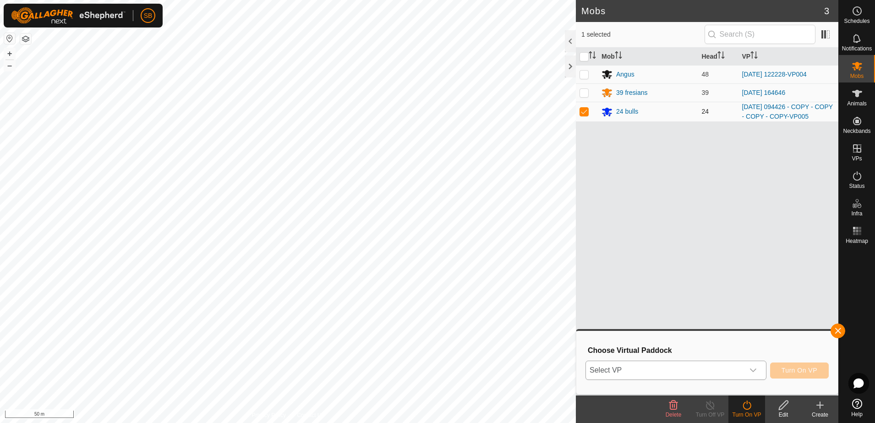
click at [584, 114] on p-checkbox at bounding box center [584, 111] width 9 height 7
checkbox input "true"
click at [752, 367] on icon "dropdown trigger" at bounding box center [753, 370] width 7 height 7
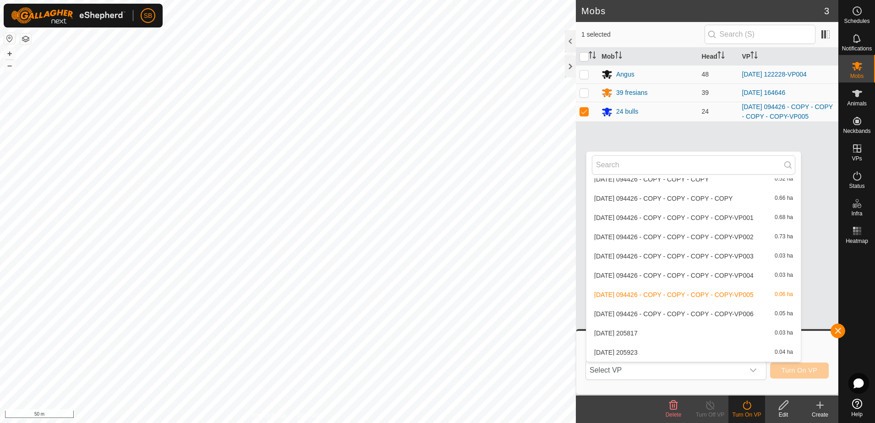
click at [694, 351] on li "[DATE] 205923 0.04 ha" at bounding box center [694, 352] width 215 height 18
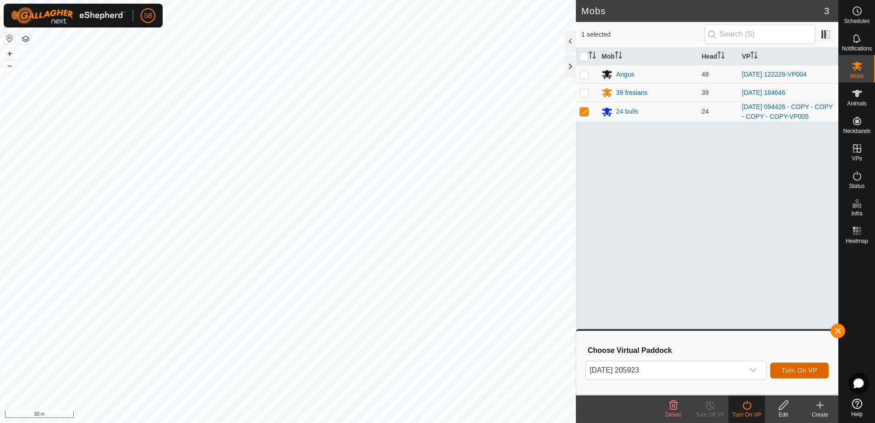
click at [793, 371] on span "Turn On VP" at bounding box center [800, 370] width 36 height 7
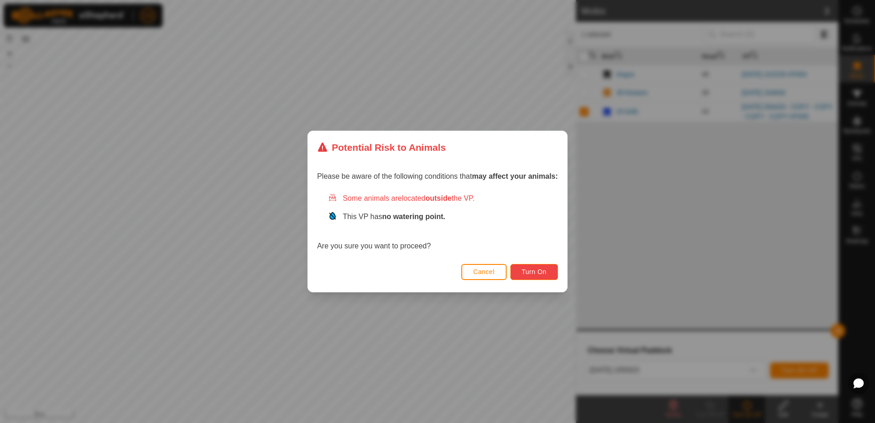
click at [536, 271] on span "Turn On" at bounding box center [534, 271] width 25 height 7
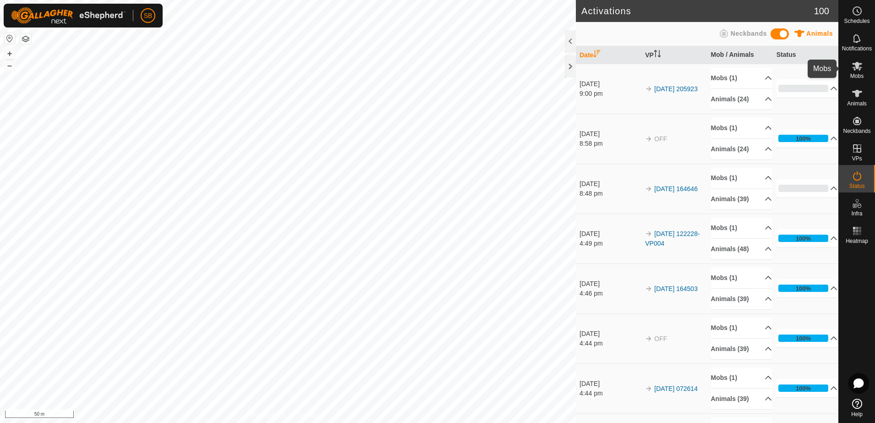
click at [855, 73] on span "Mobs" at bounding box center [857, 76] width 13 height 6
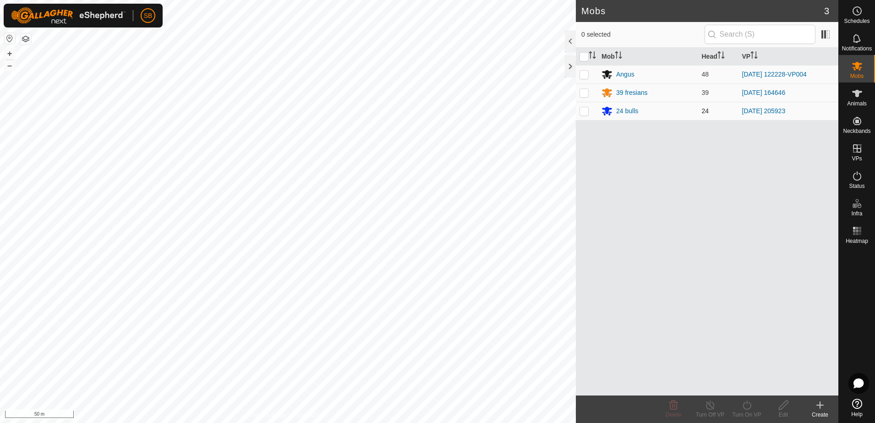
click at [584, 113] on p-checkbox at bounding box center [584, 110] width 9 height 7
checkbox input "true"
click at [744, 411] on div "Turn On VP" at bounding box center [747, 415] width 37 height 8
click at [753, 366] on link "Later" at bounding box center [774, 366] width 91 height 18
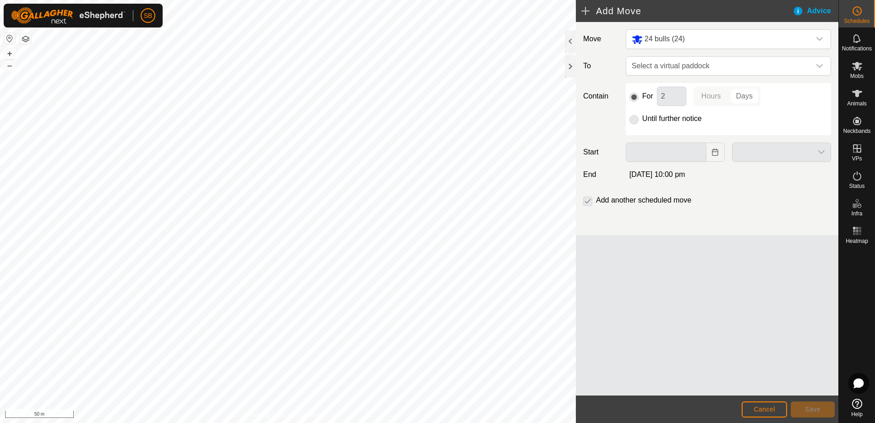
click at [637, 117] on p-radiobutton at bounding box center [634, 118] width 9 height 11
click at [813, 66] on div "dropdown trigger" at bounding box center [820, 66] width 18 height 18
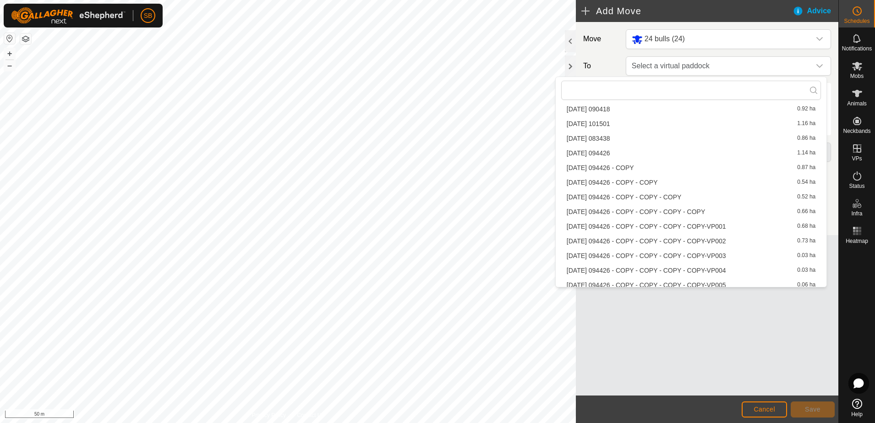
scroll to position [2251, 0]
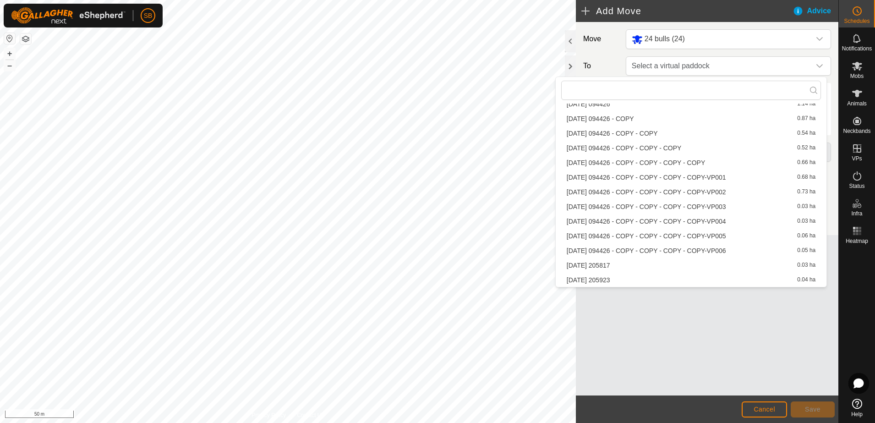
click at [616, 266] on li "[DATE] 205817 0.03 ha" at bounding box center [691, 266] width 260 height 14
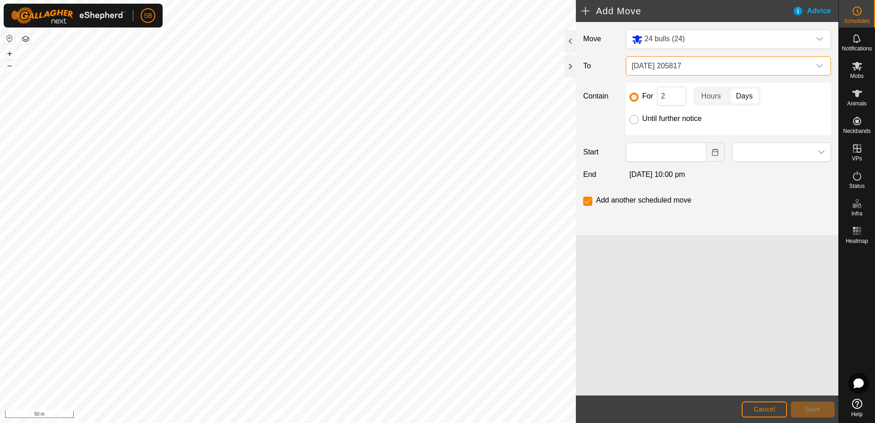
click at [637, 118] on input "Until further notice" at bounding box center [634, 119] width 9 height 9
radio input "true"
checkbox input "false"
click at [715, 154] on icon "Choose Date" at bounding box center [715, 152] width 7 height 7
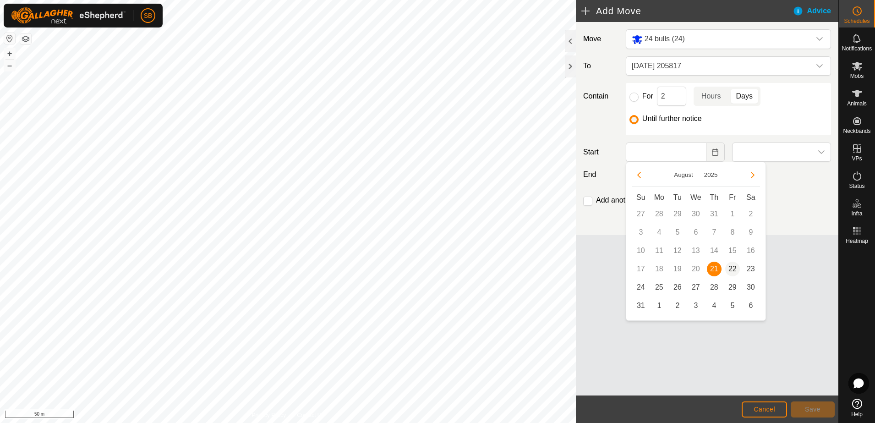
click at [732, 268] on span "22" at bounding box center [733, 269] width 15 height 15
type input "[DATE]"
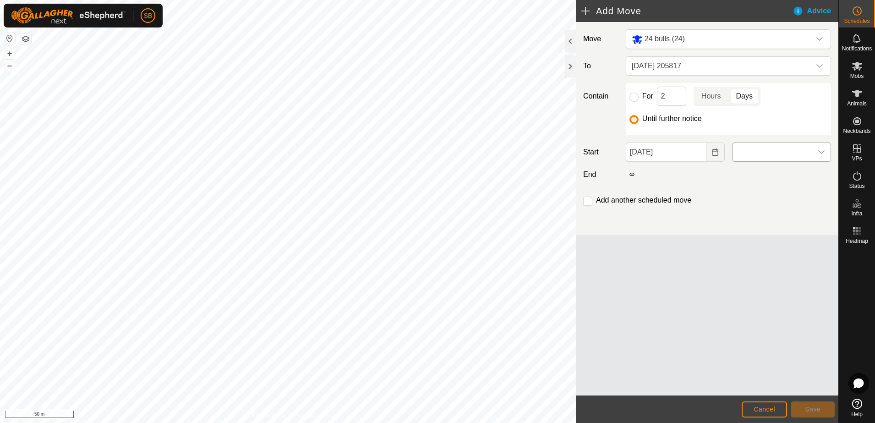
click at [820, 152] on icon "dropdown trigger" at bounding box center [822, 152] width 6 height 4
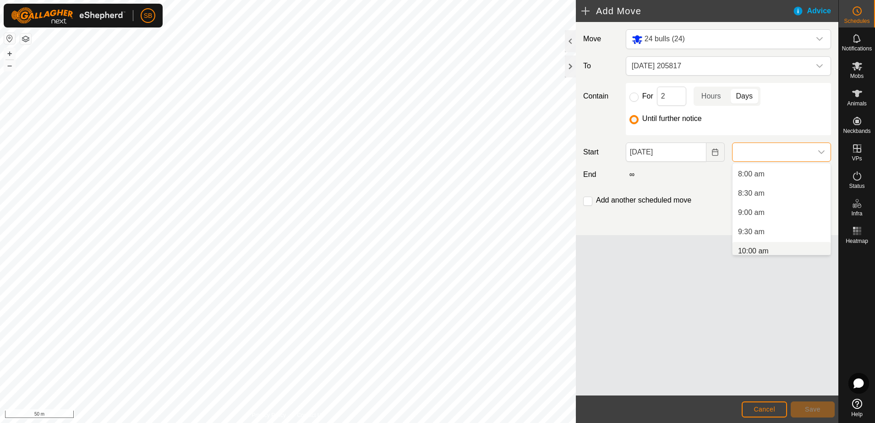
scroll to position [286, 0]
click at [766, 229] on li "9:00 am" at bounding box center [782, 232] width 98 height 18
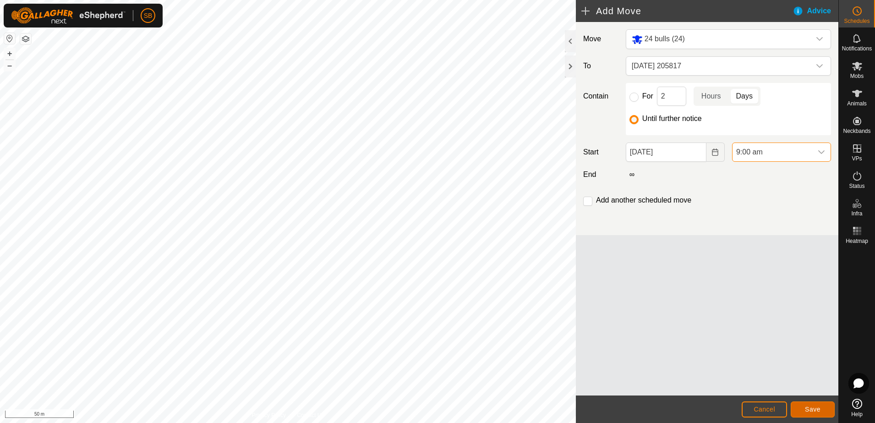
click at [815, 408] on span "Save" at bounding box center [813, 409] width 16 height 7
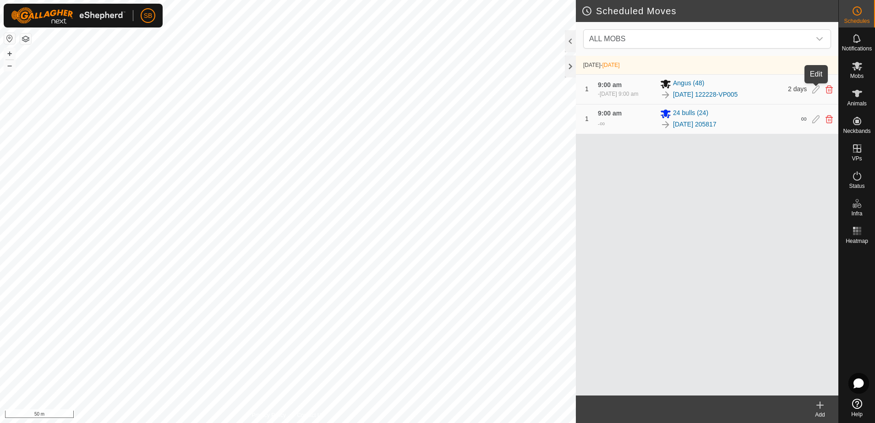
click at [814, 91] on icon at bounding box center [816, 89] width 7 height 8
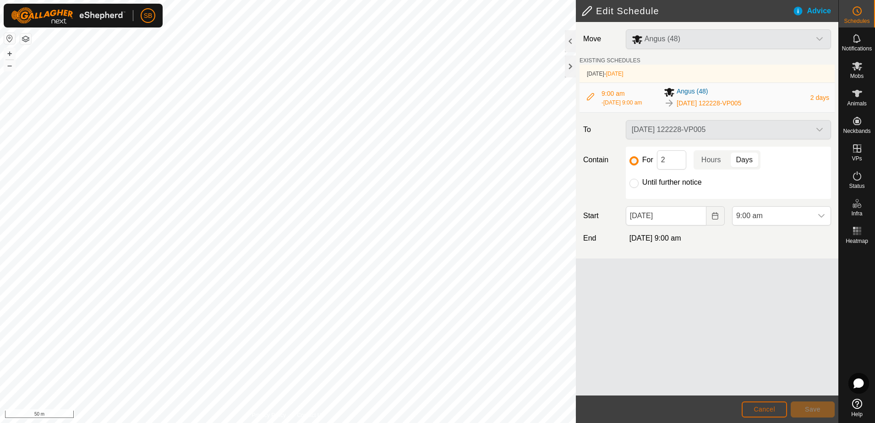
click at [778, 411] on button "Cancel" at bounding box center [764, 410] width 45 height 16
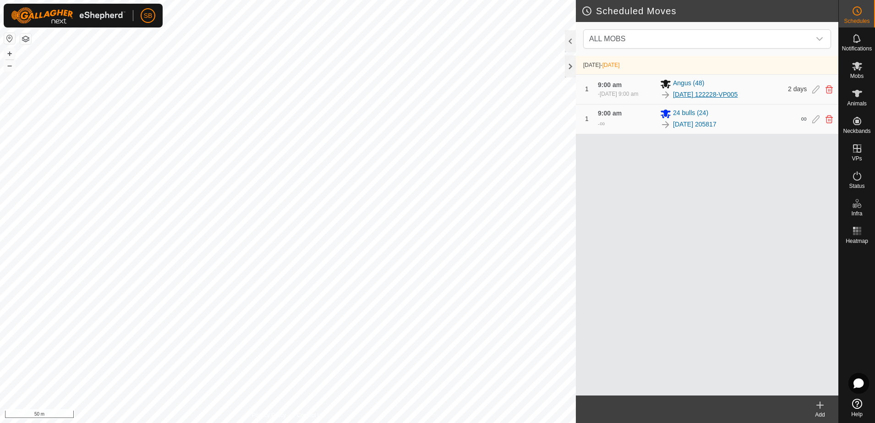
click at [693, 94] on link "[DATE] 122228-VP005" at bounding box center [705, 95] width 65 height 10
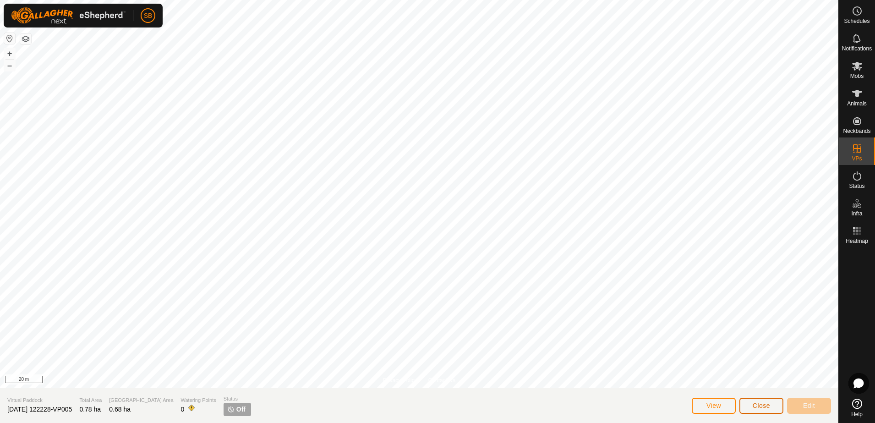
click at [766, 407] on span "Close" at bounding box center [761, 405] width 17 height 7
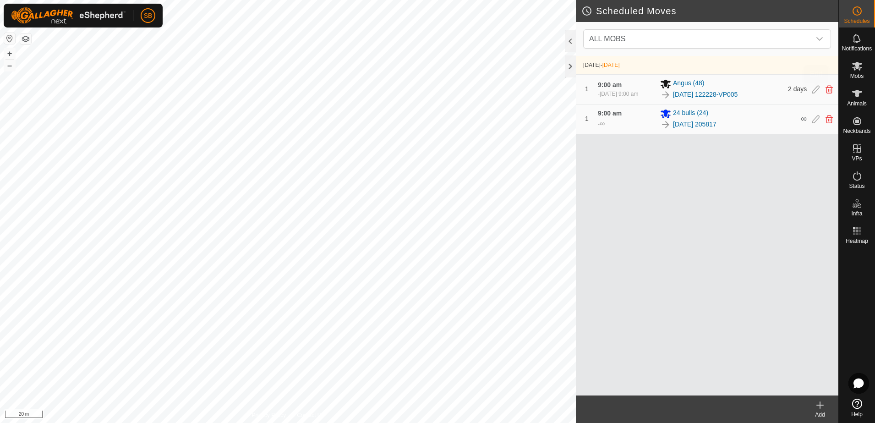
click at [813, 90] on icon at bounding box center [816, 89] width 7 height 8
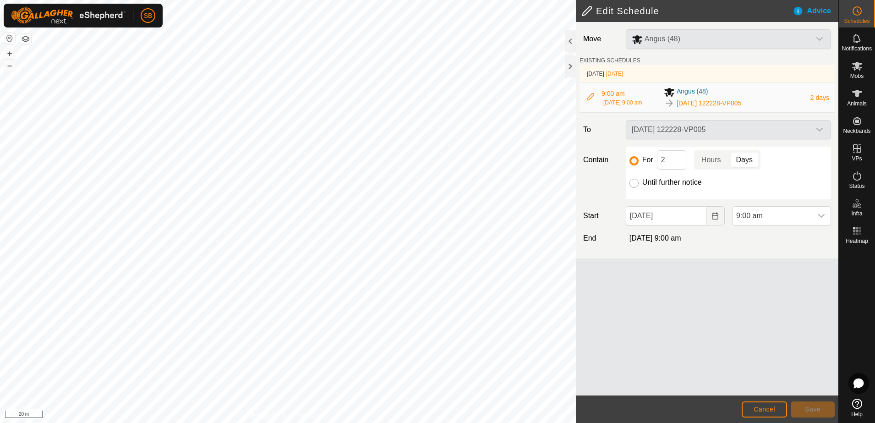
click at [633, 187] on input "Until further notice" at bounding box center [634, 183] width 9 height 9
radio input "true"
click at [817, 409] on span "Save" at bounding box center [813, 409] width 16 height 7
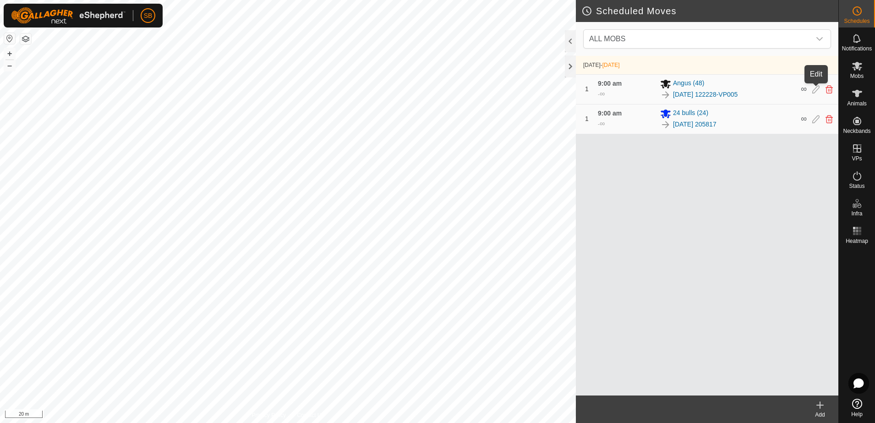
click at [817, 90] on icon at bounding box center [816, 89] width 7 height 8
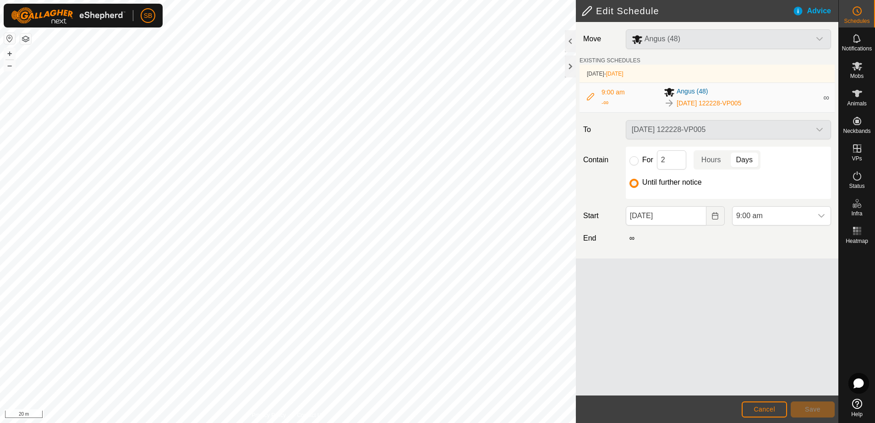
click at [698, 103] on span "[DATE] 122228-VP005" at bounding box center [709, 104] width 65 height 10
click at [772, 405] on button "Cancel" at bounding box center [764, 410] width 45 height 16
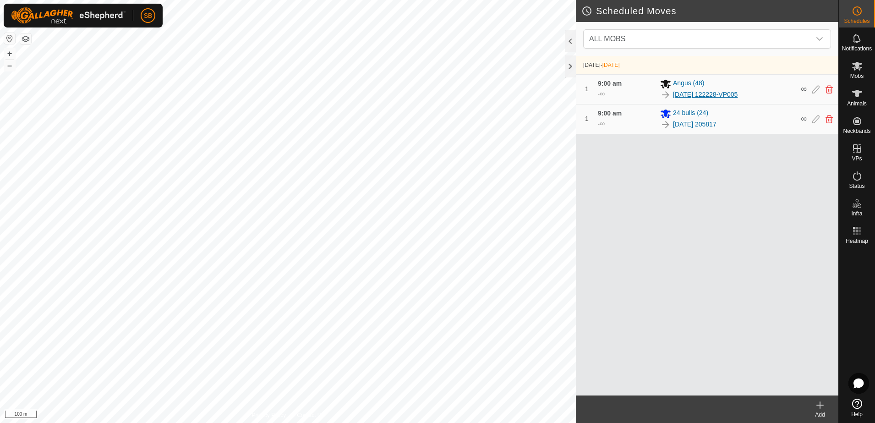
click at [720, 94] on link "[DATE] 122228-VP005" at bounding box center [705, 95] width 65 height 10
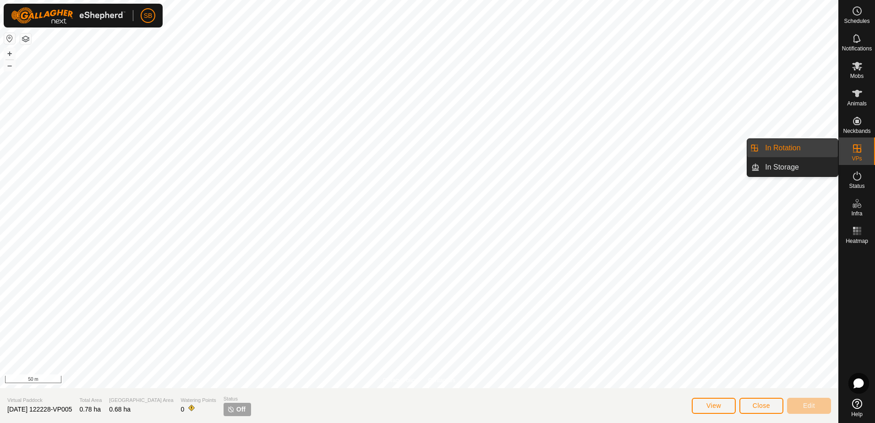
click at [817, 145] on link "In Rotation" at bounding box center [799, 148] width 78 height 18
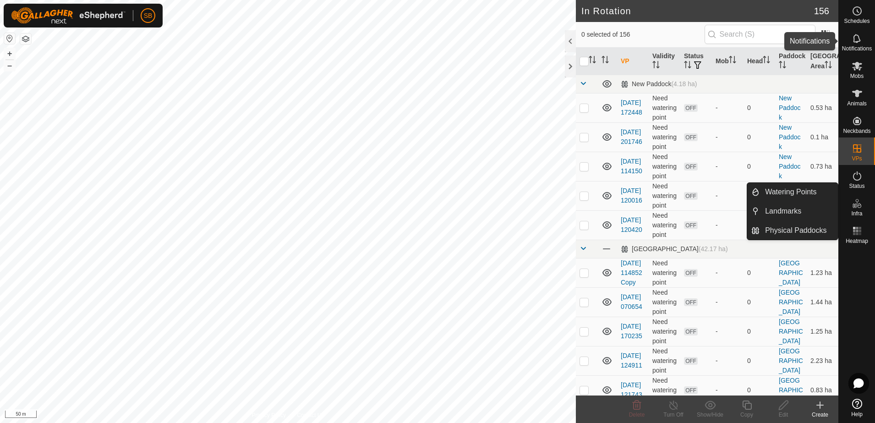
click at [858, 41] on icon at bounding box center [857, 38] width 11 height 11
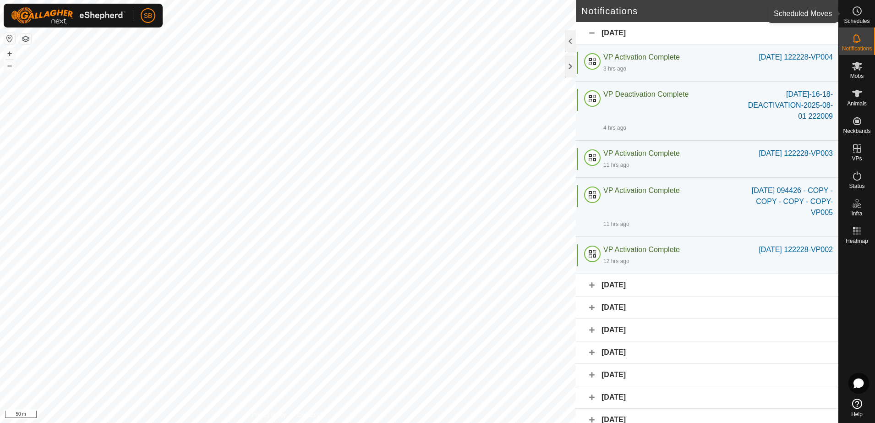
click at [856, 17] on es-schedule-vp-svg-icon at bounding box center [857, 11] width 17 height 15
